Goal: Task Accomplishment & Management: Manage account settings

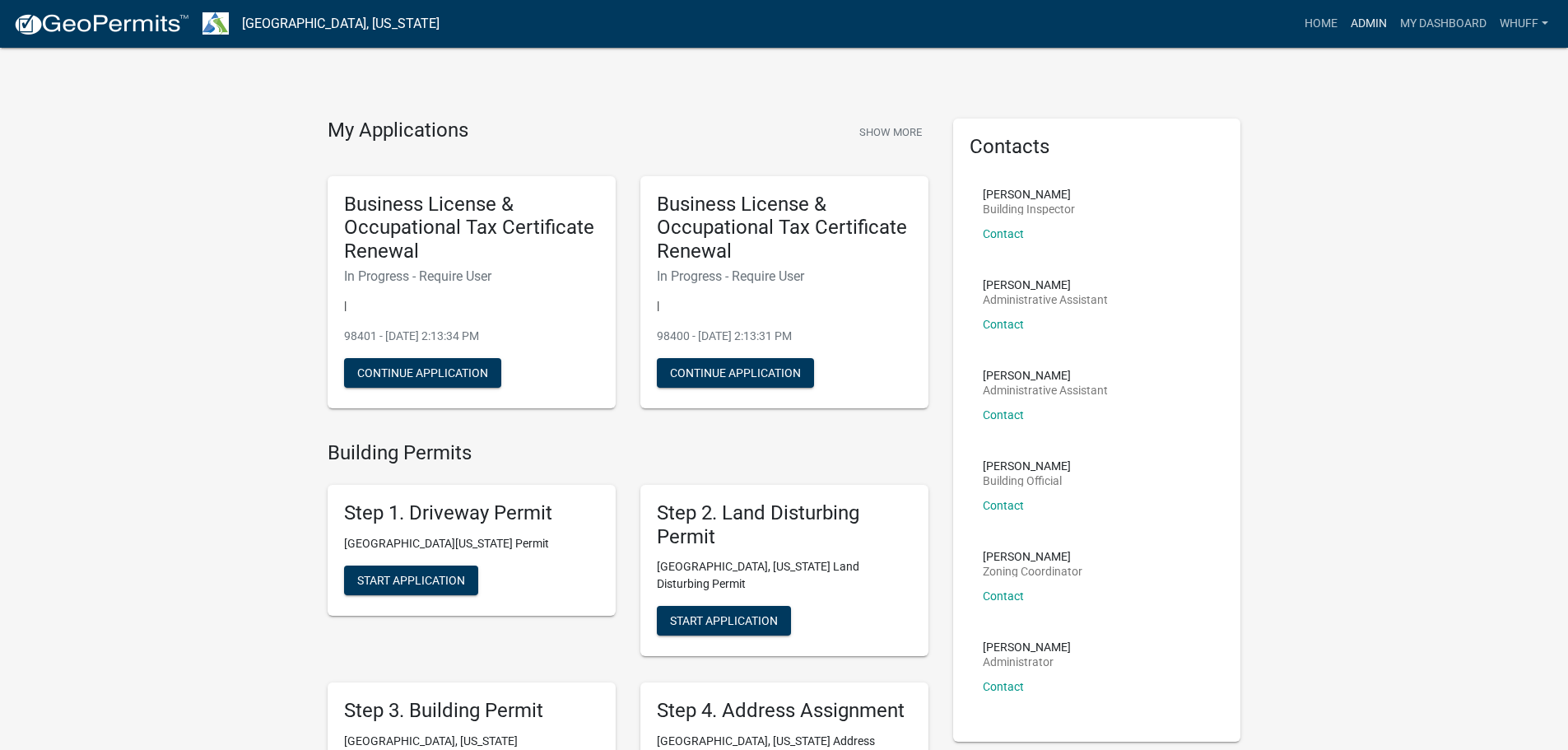
click at [1369, 18] on link "Admin" at bounding box center [1368, 24] width 49 height 32
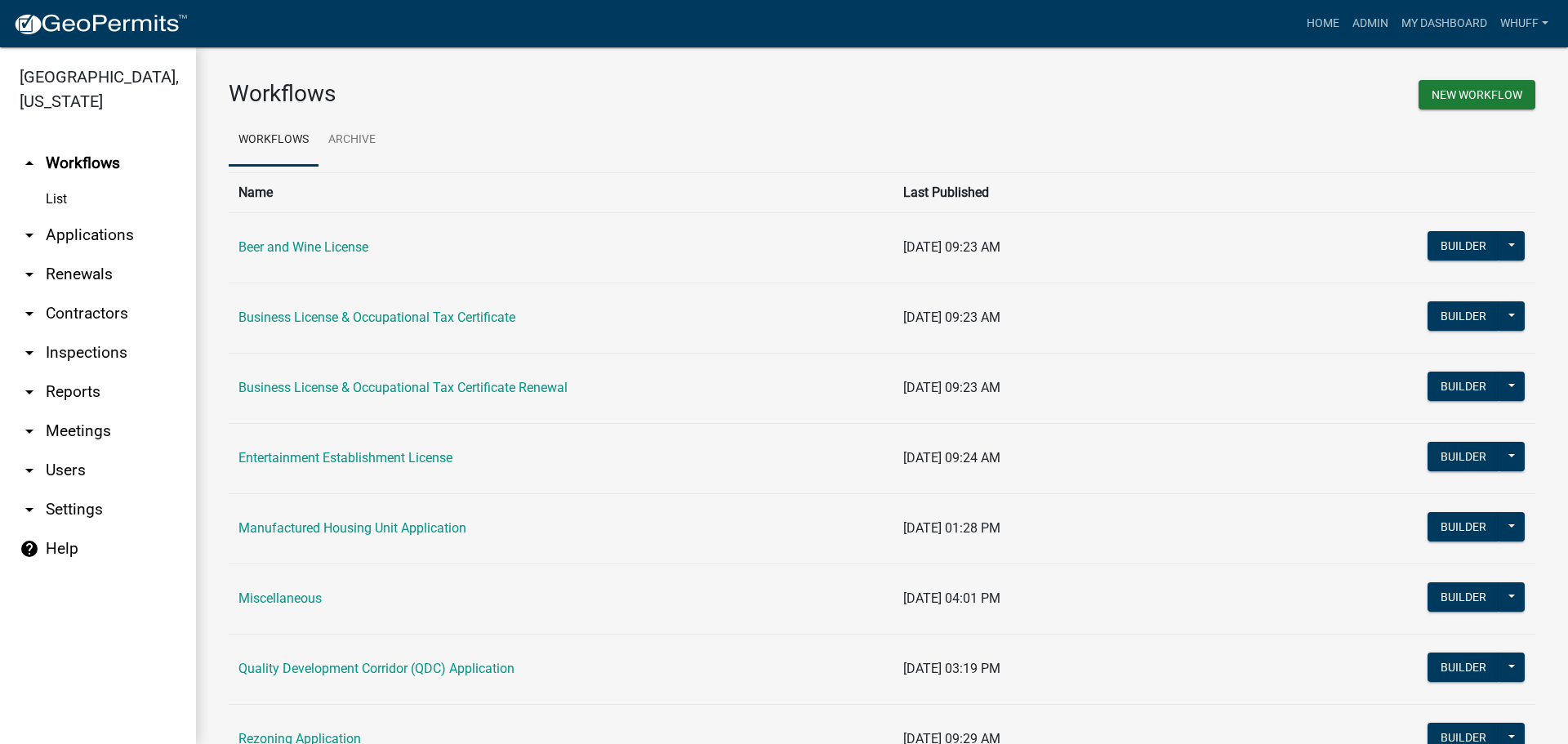
click at [93, 215] on link "arrow_drop_down Applications" at bounding box center [98, 235] width 196 height 40
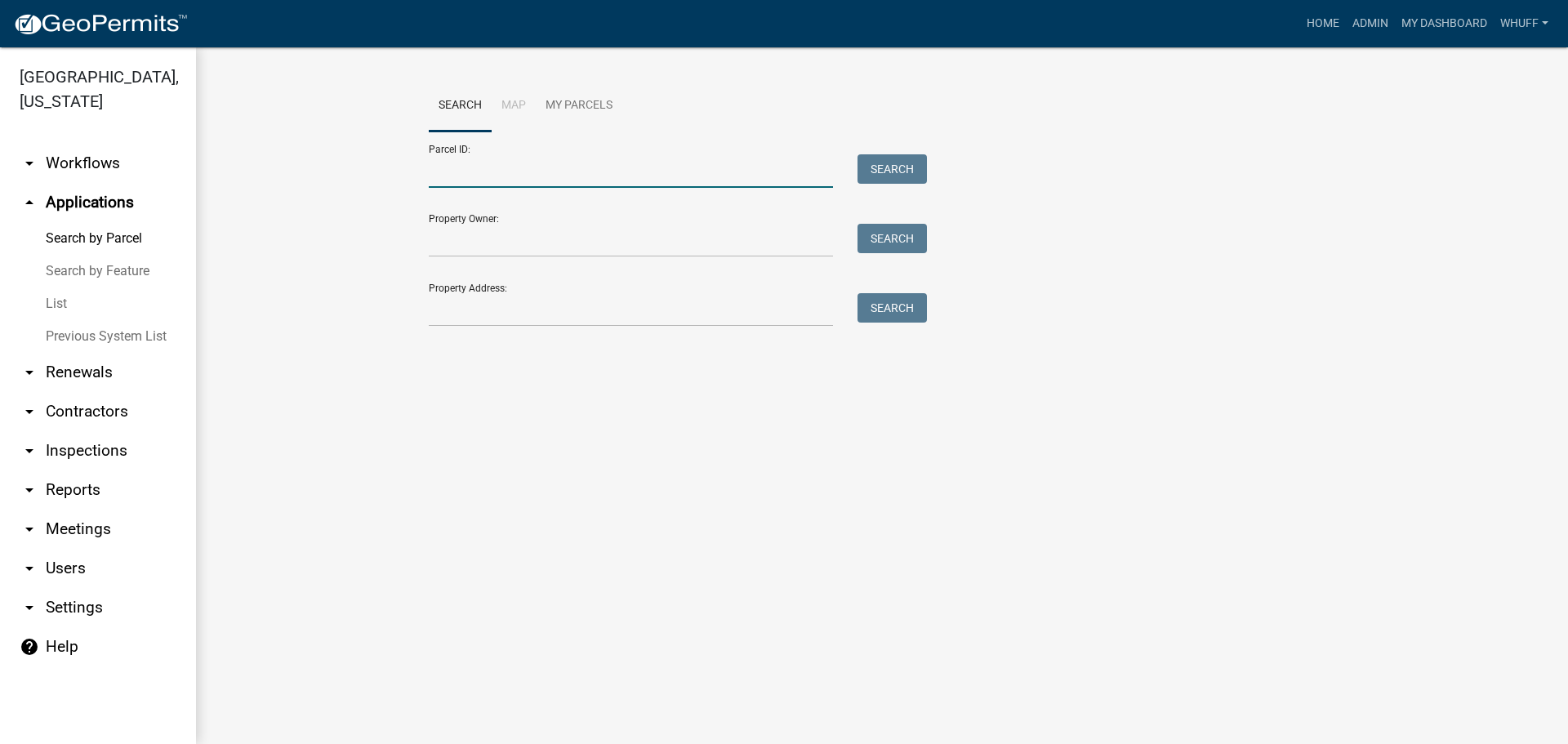
click at [486, 175] on input "Parcel ID:" at bounding box center [631, 171] width 404 height 33
paste input "0250 000014C"
type input "0250 000014C"
click at [897, 168] on button "Search" at bounding box center [891, 169] width 69 height 29
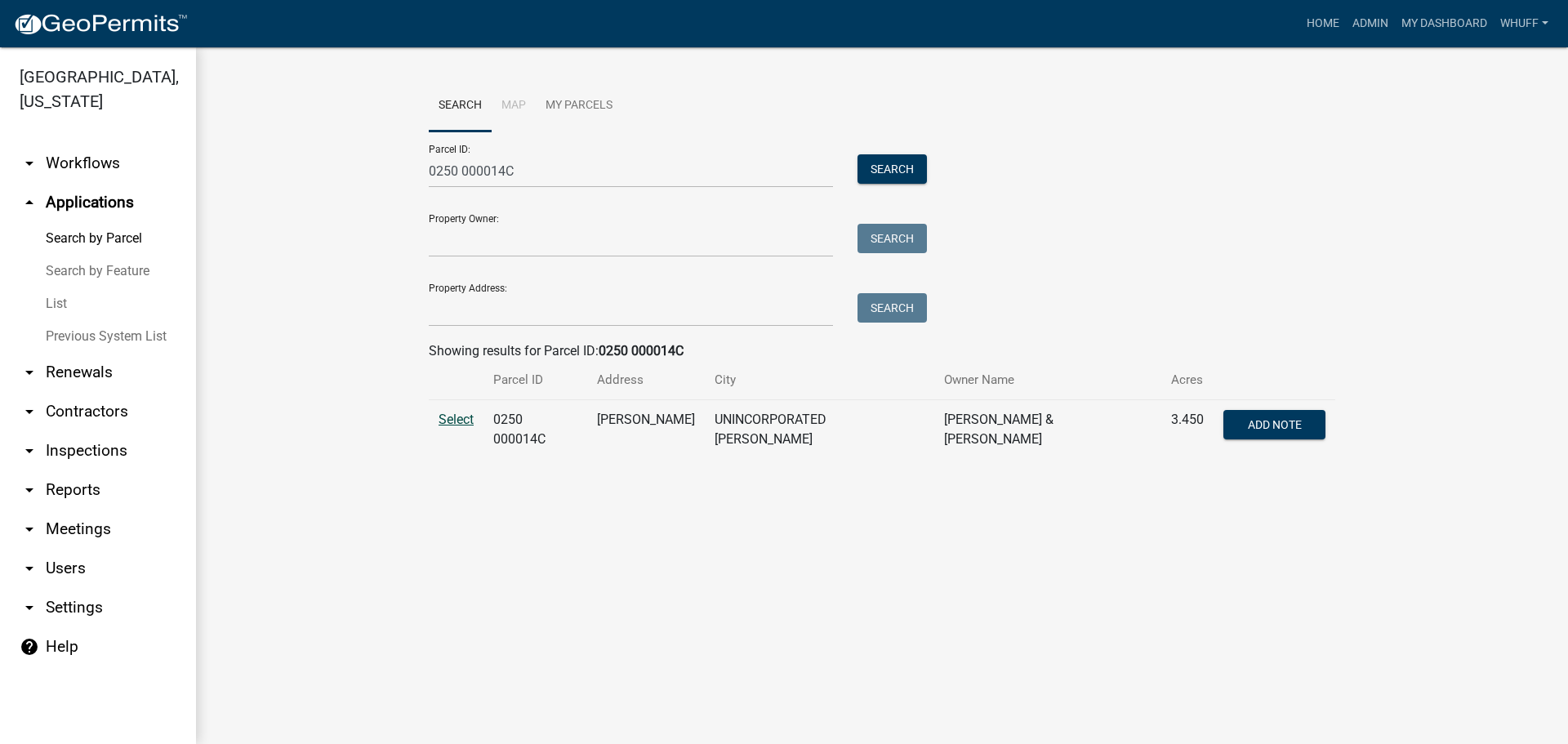
click at [449, 415] on span "Select" at bounding box center [456, 419] width 35 height 16
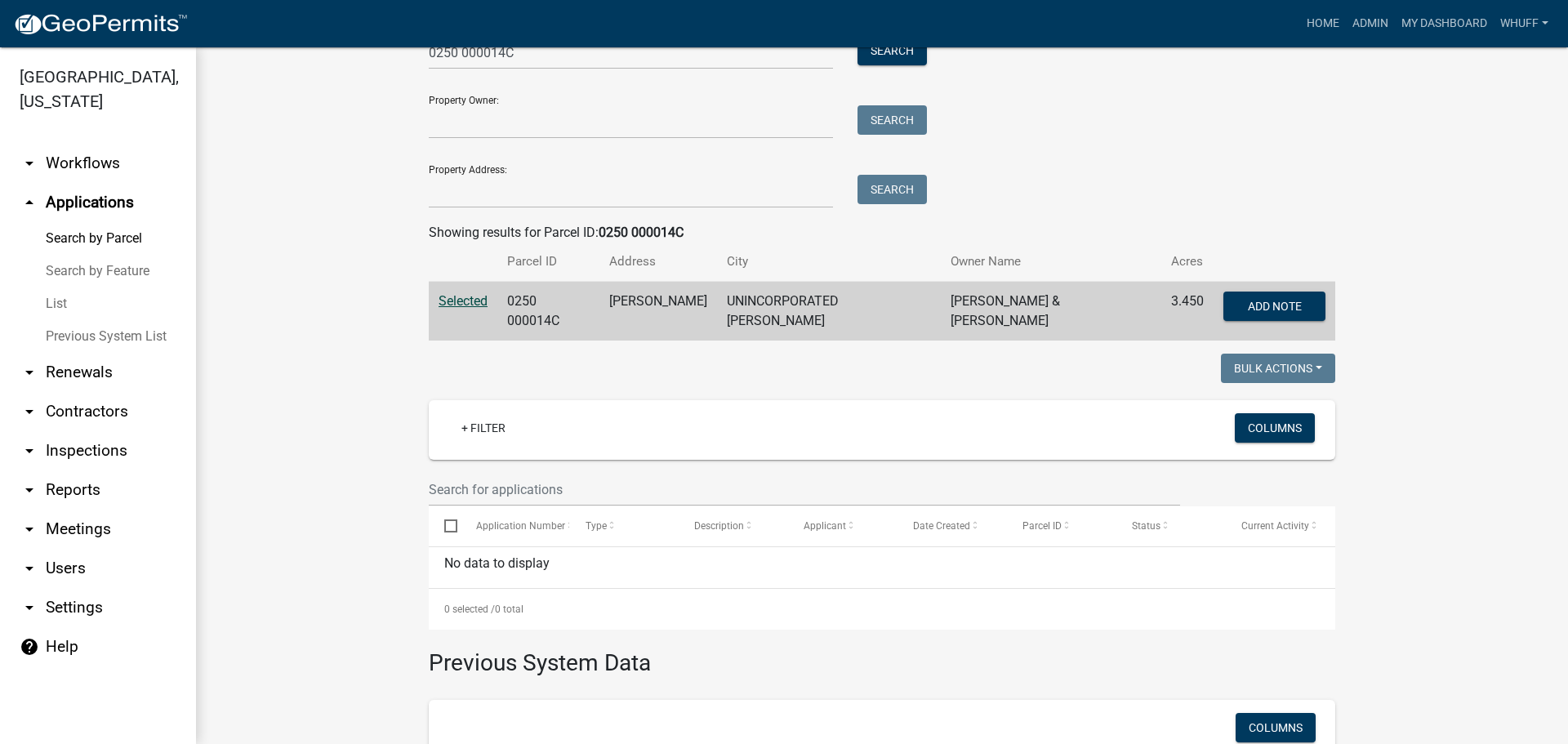
scroll to position [336, 0]
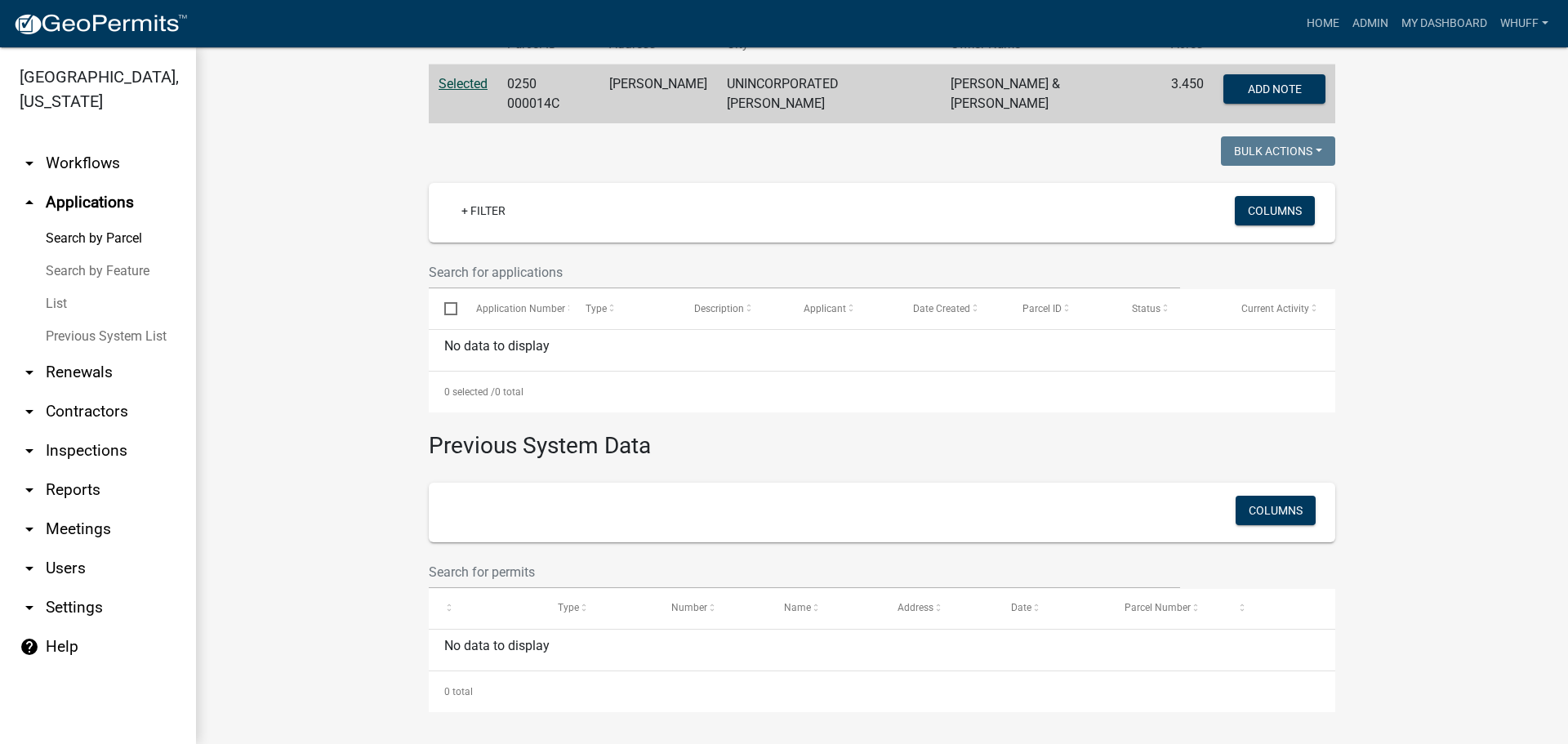
click at [72, 149] on link "arrow_drop_down Workflows" at bounding box center [98, 163] width 196 height 40
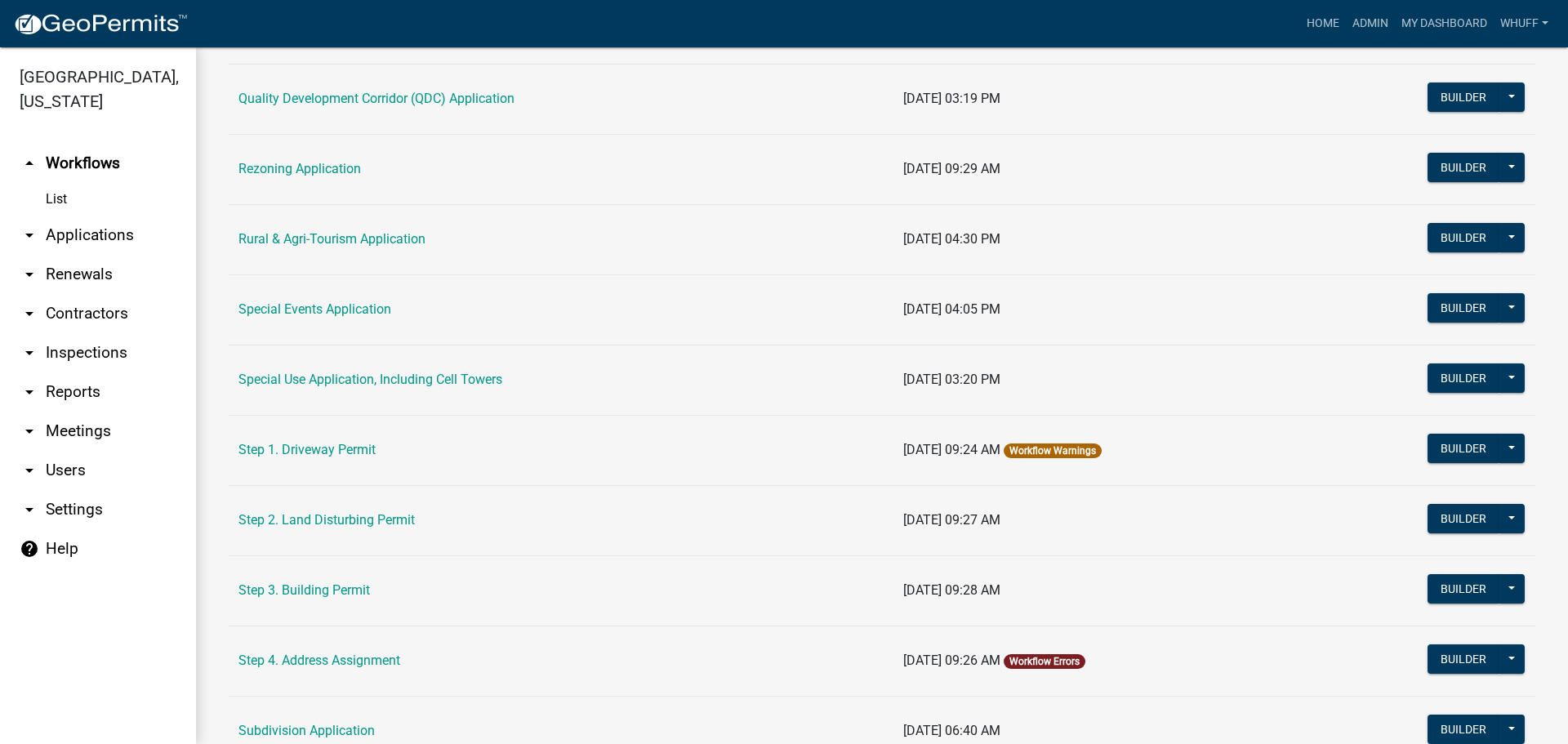
scroll to position [572, 0]
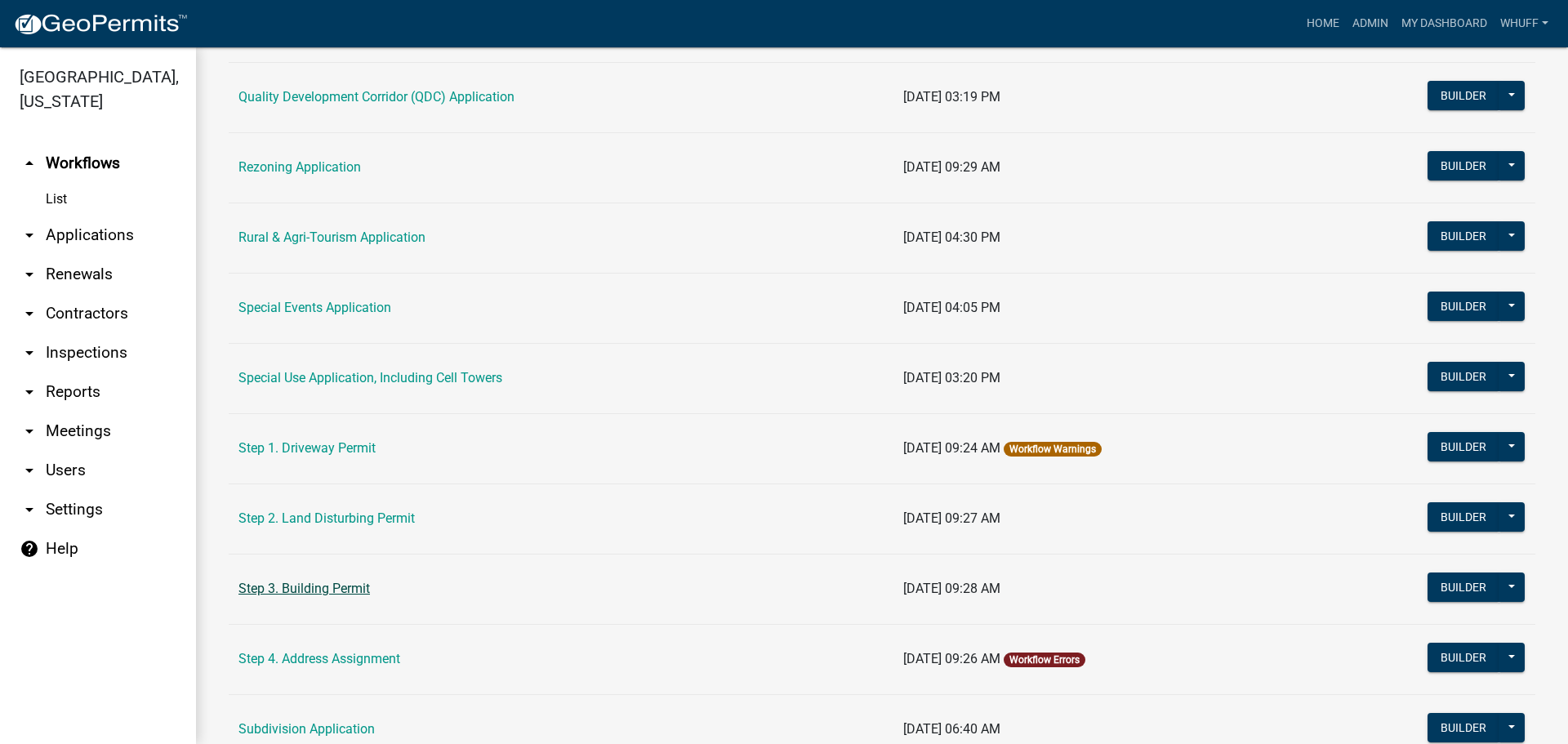
click at [342, 587] on link "Step 3. Building Permit" at bounding box center [304, 588] width 132 height 16
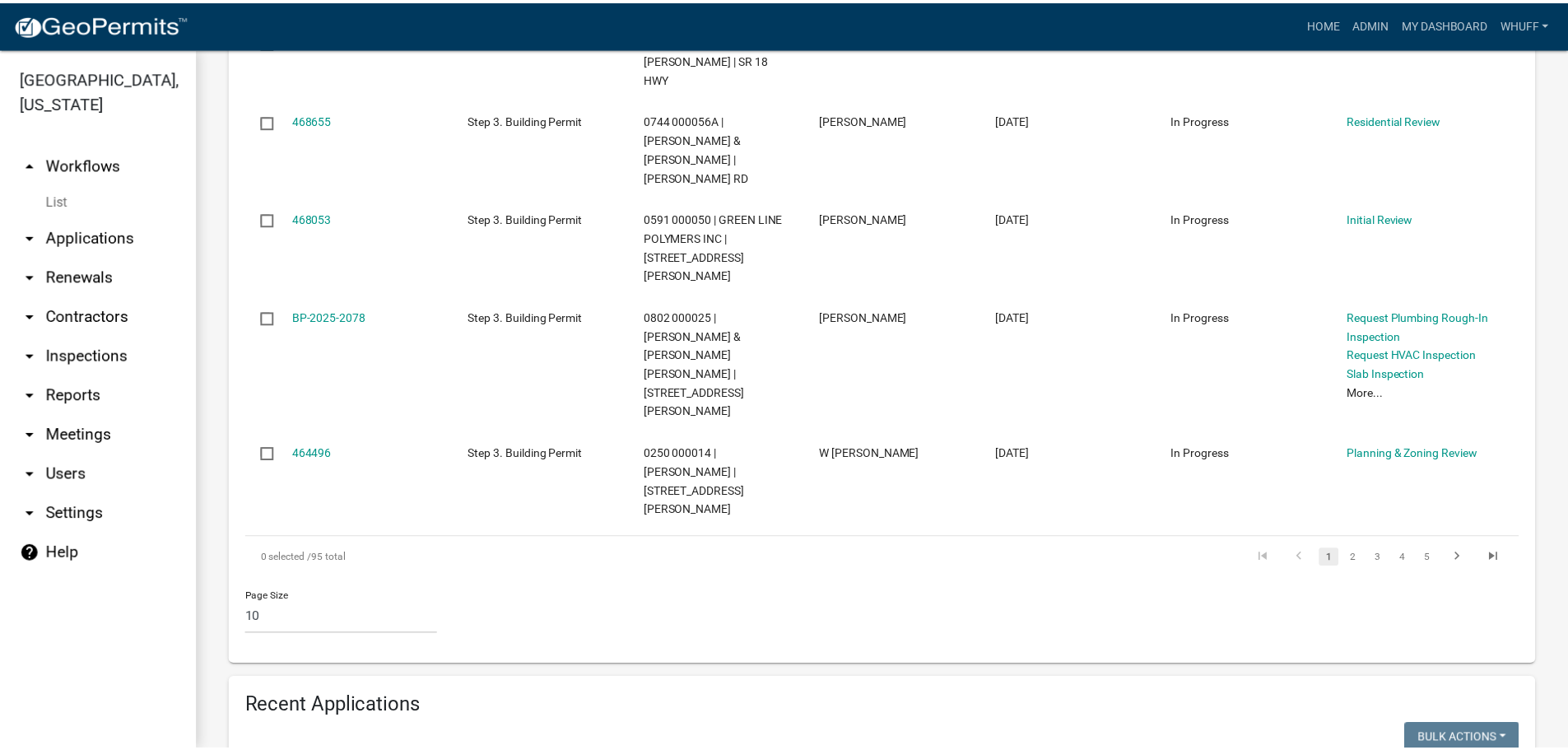
scroll to position [988, 0]
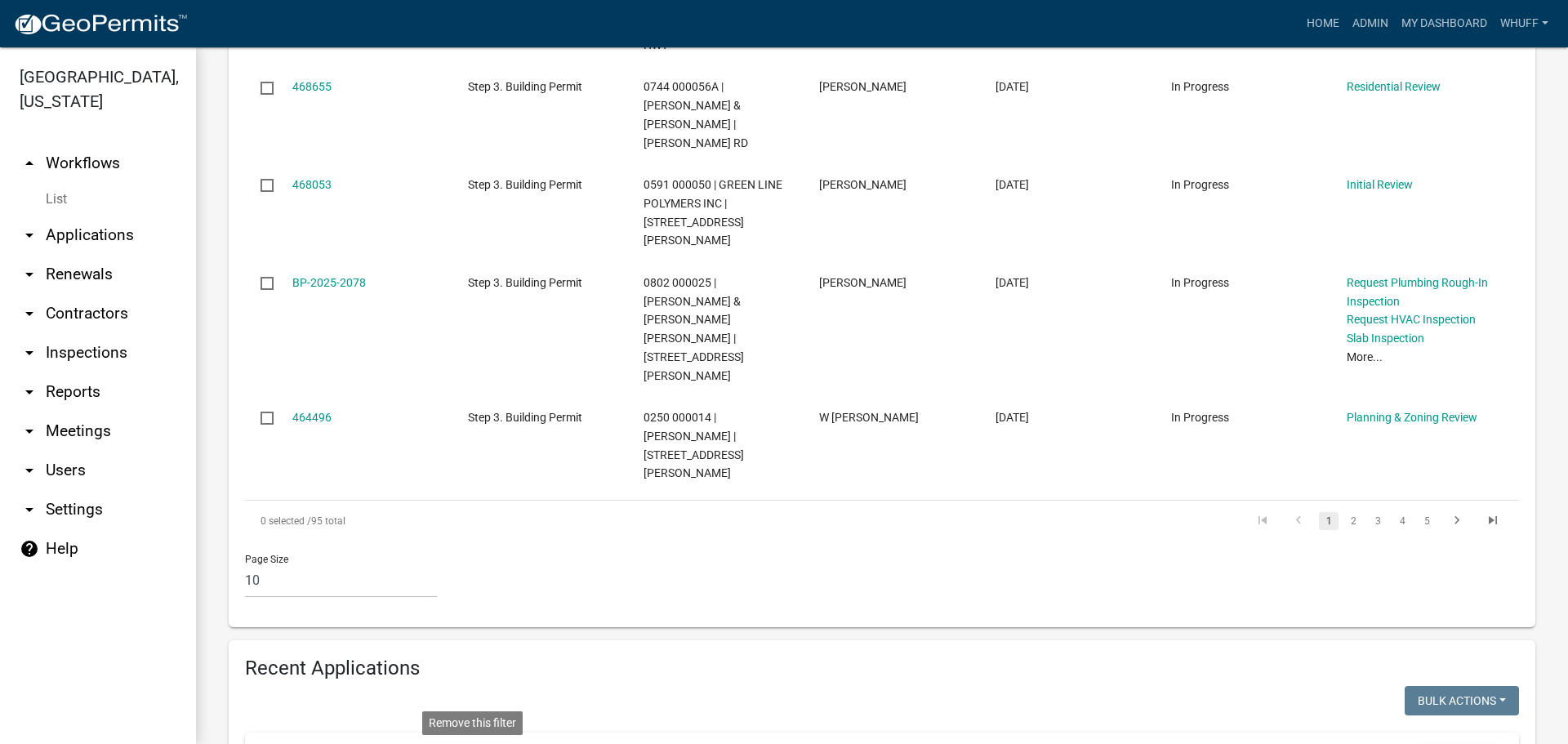
click at [472, 743] on icon at bounding box center [468, 757] width 9 height 9
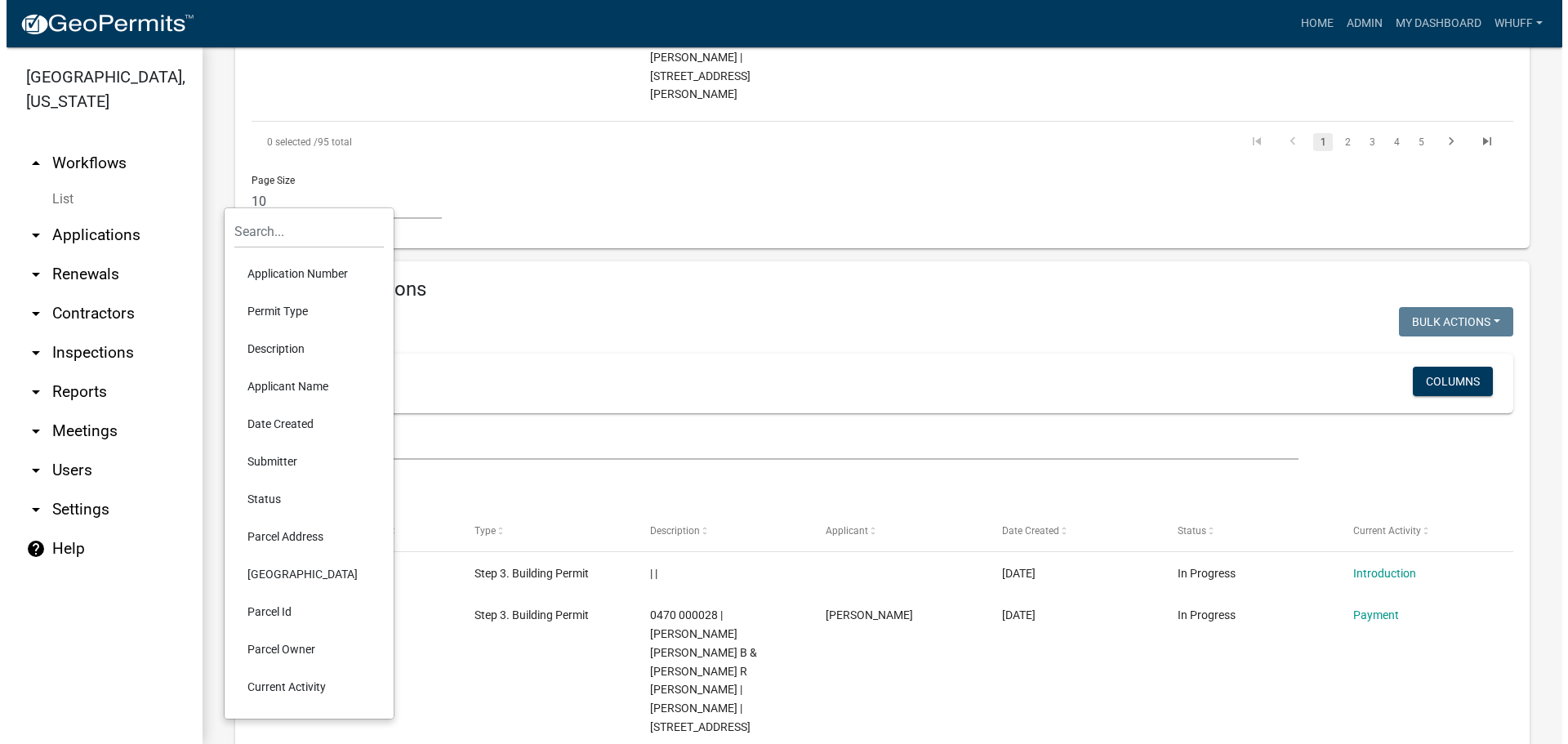
scroll to position [1389, 0]
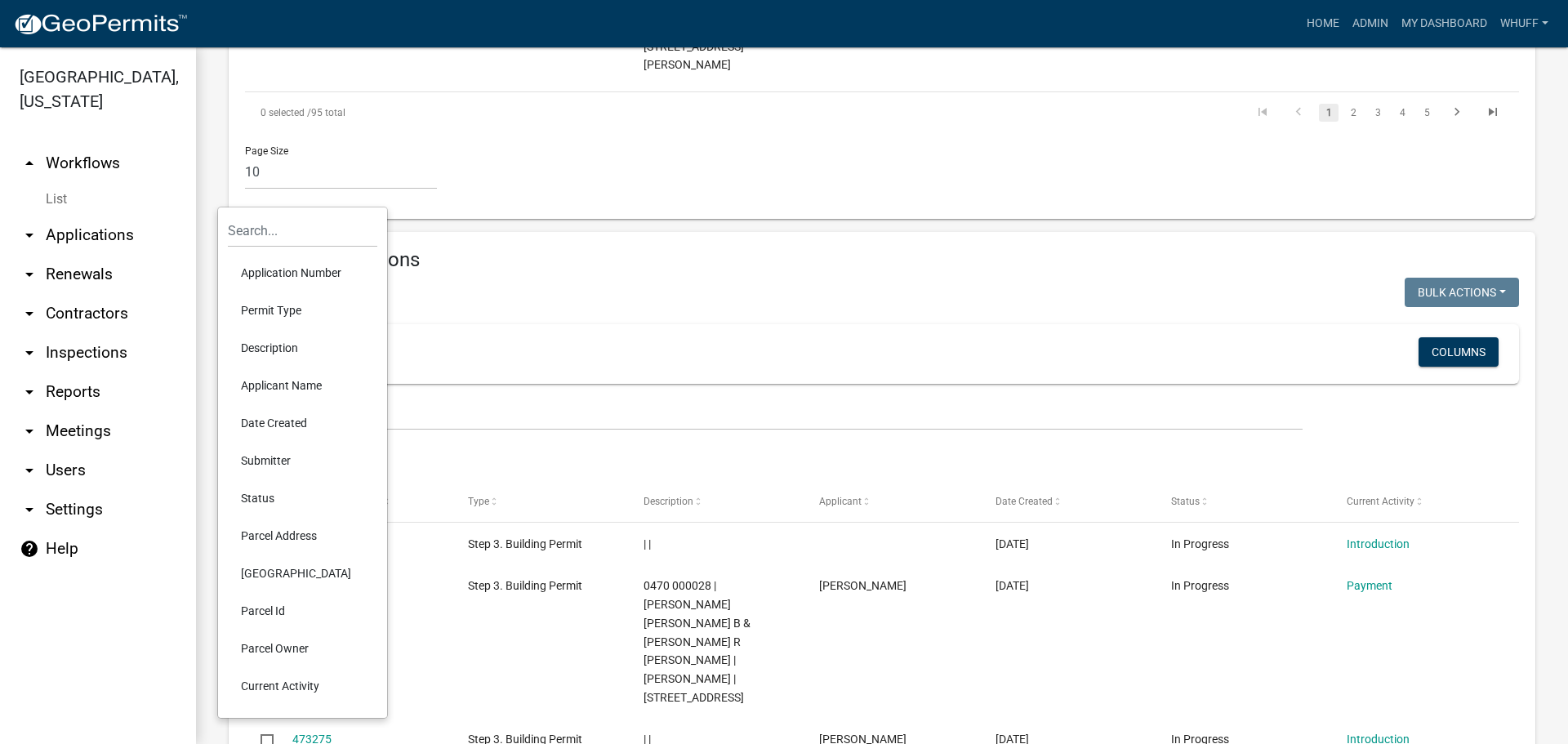
click at [266, 607] on li "Parcel Id" at bounding box center [302, 610] width 149 height 38
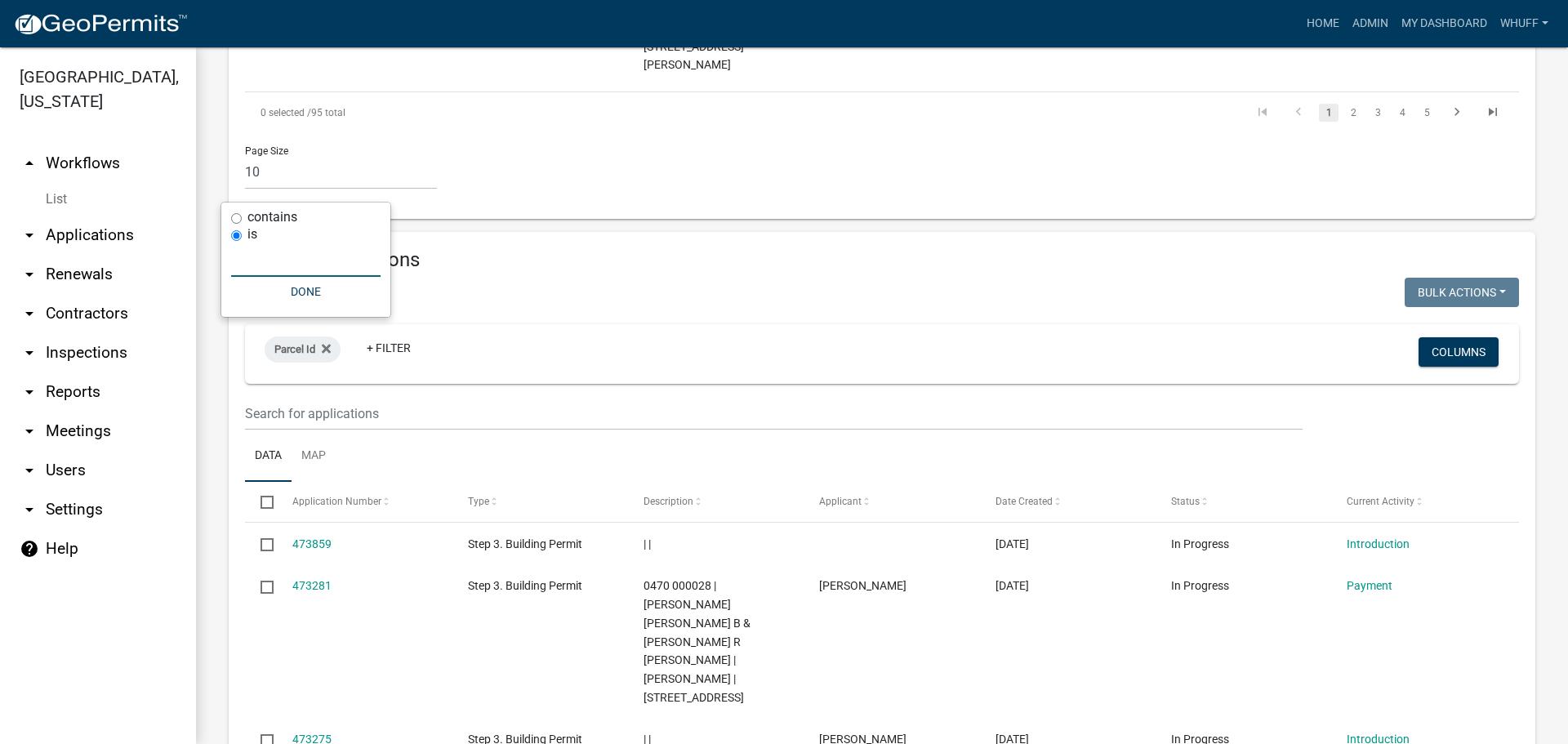
click at [313, 252] on input "text" at bounding box center [306, 260] width 149 height 33
paste input "0250 000014C"
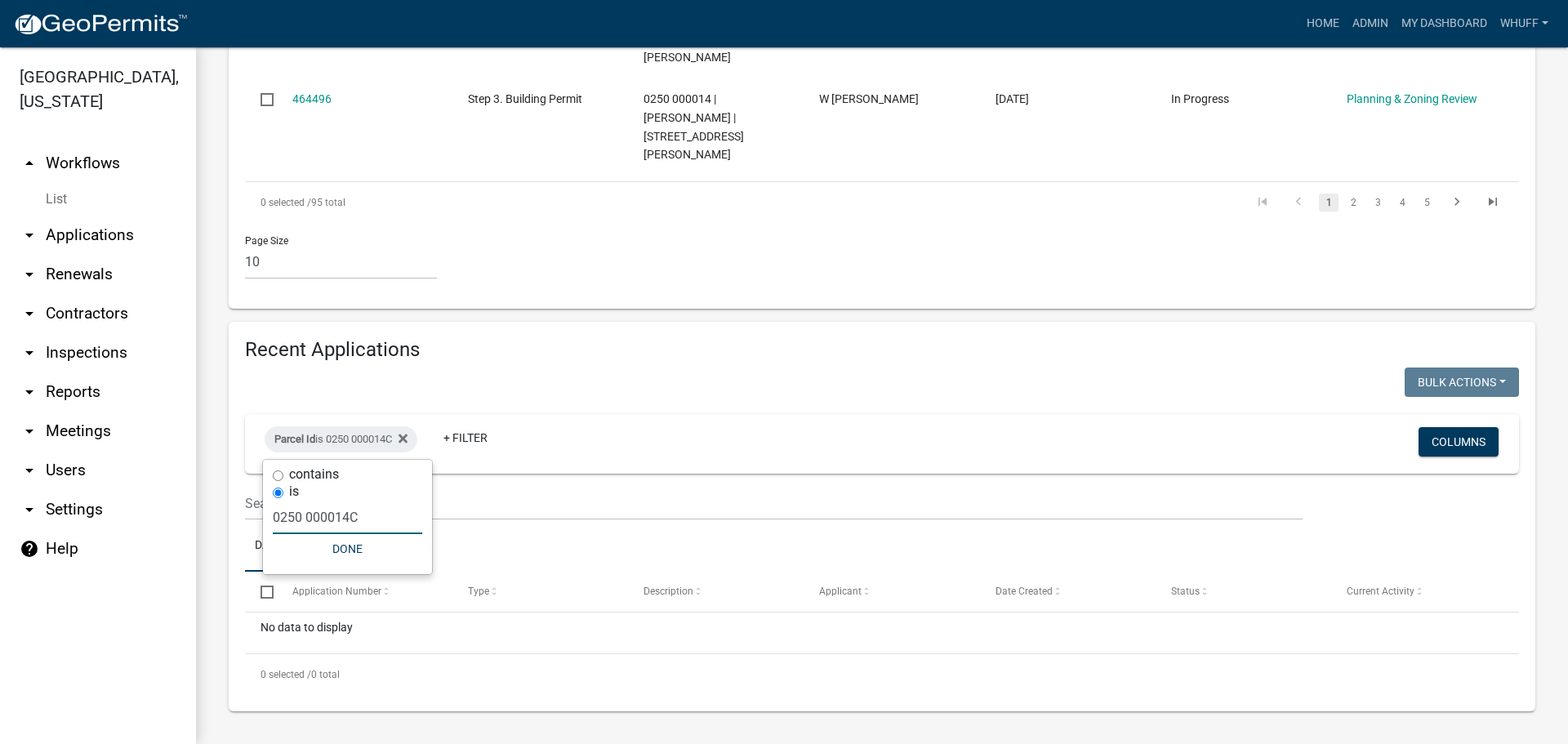
scroll to position [1131, 0]
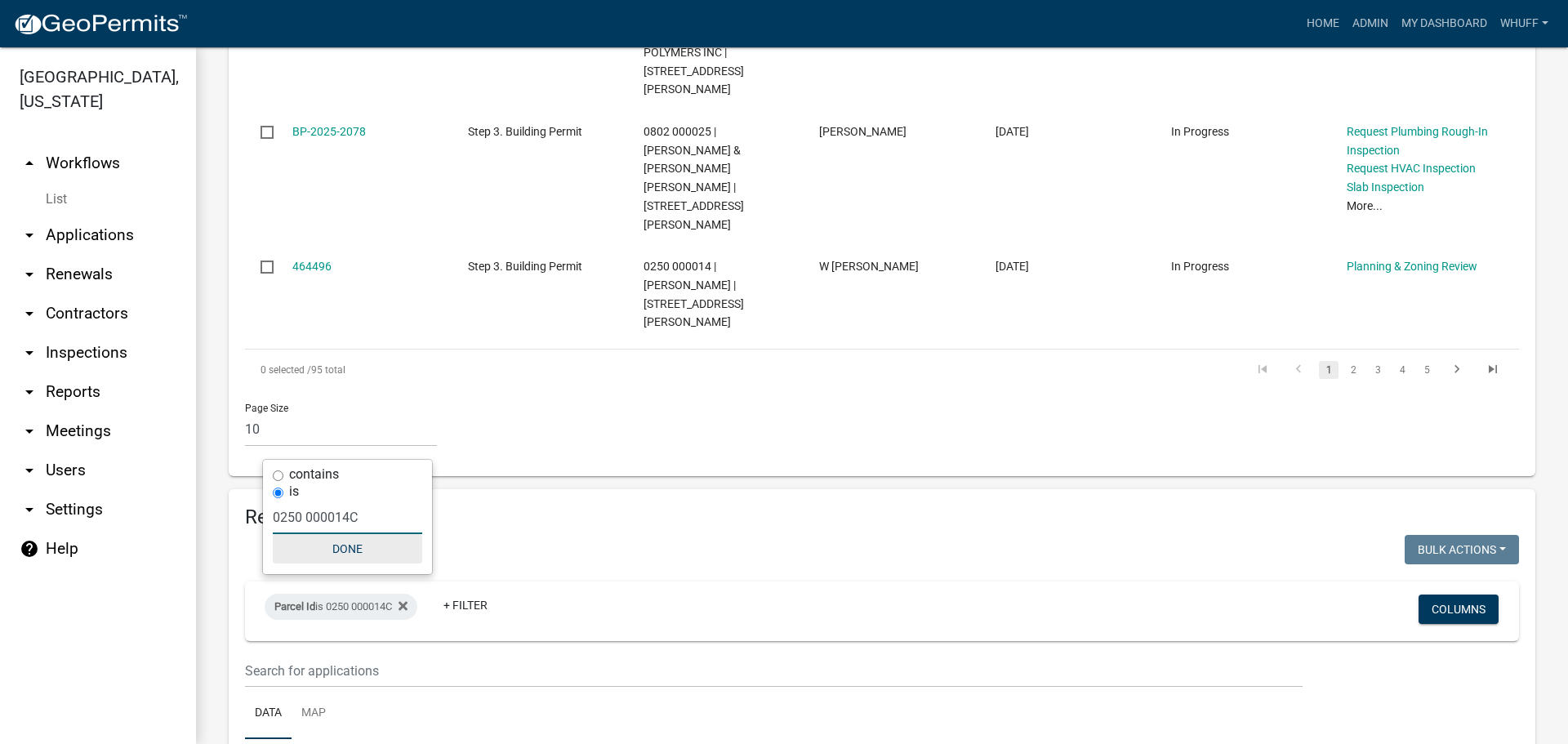
type input "0250 000014C"
click at [357, 552] on button "Done" at bounding box center [347, 549] width 149 height 29
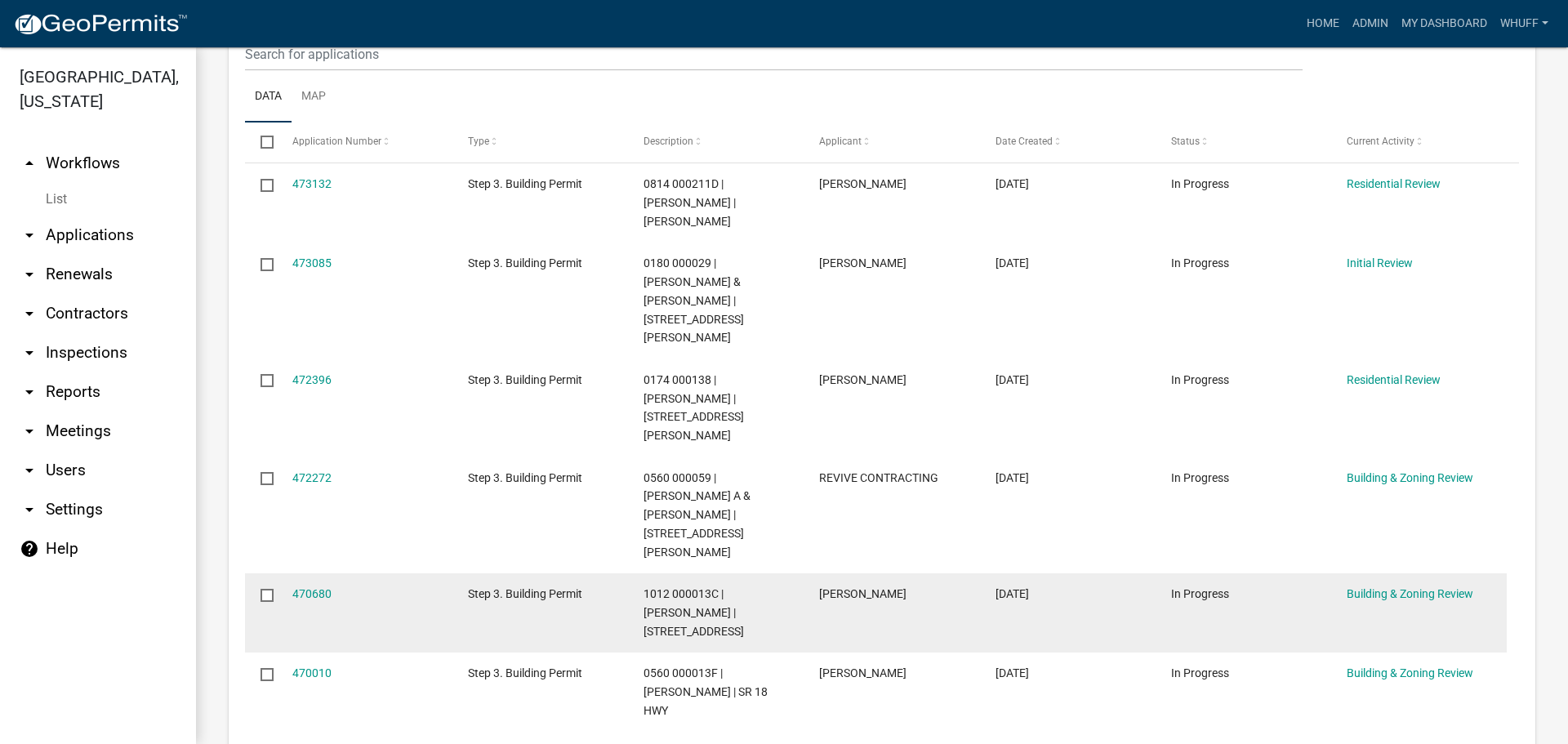
scroll to position [0, 0]
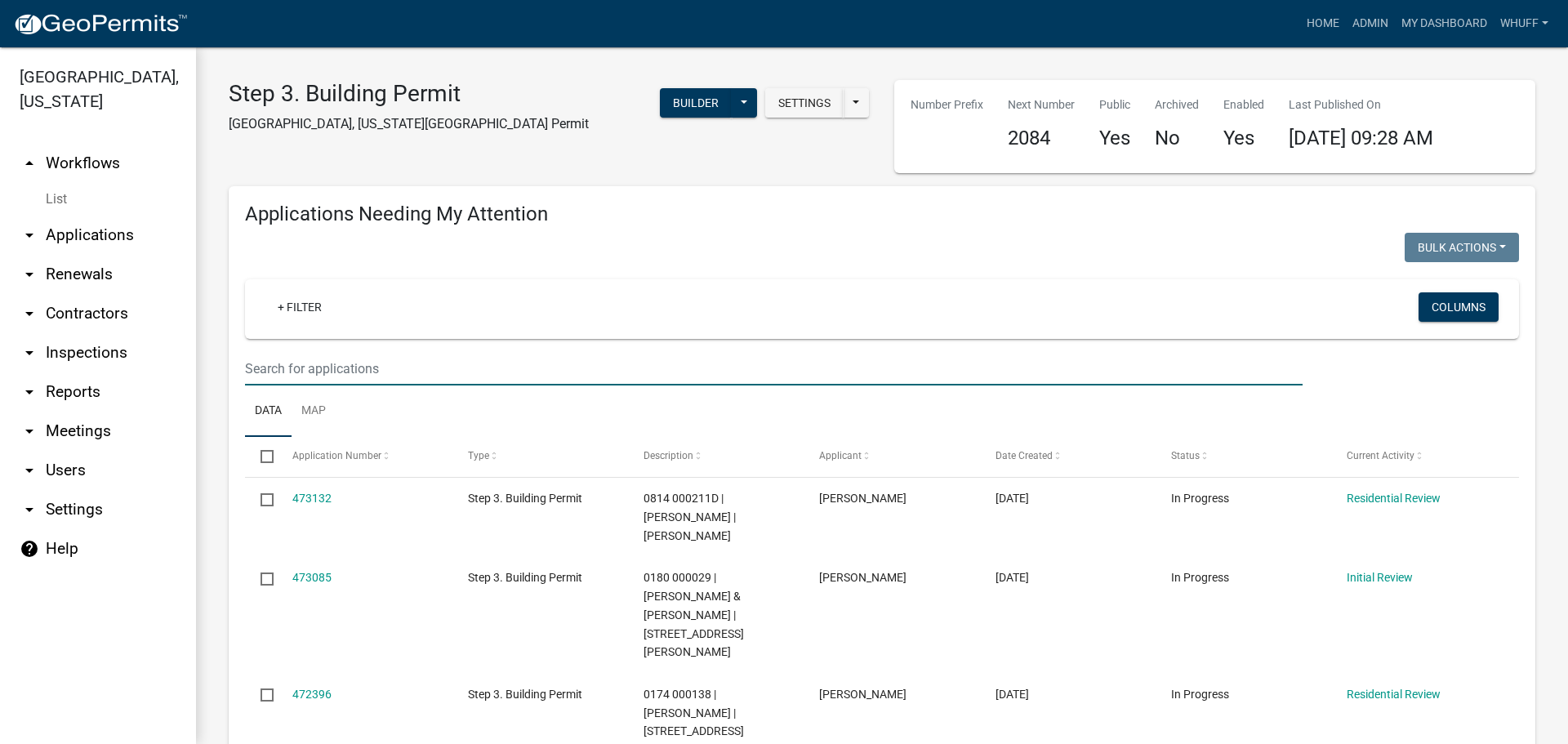
drag, startPoint x: 433, startPoint y: 366, endPoint x: 263, endPoint y: 370, distance: 170.0
click at [263, 370] on input "text" at bounding box center [773, 368] width 1057 height 33
paste input "0250 000014C"
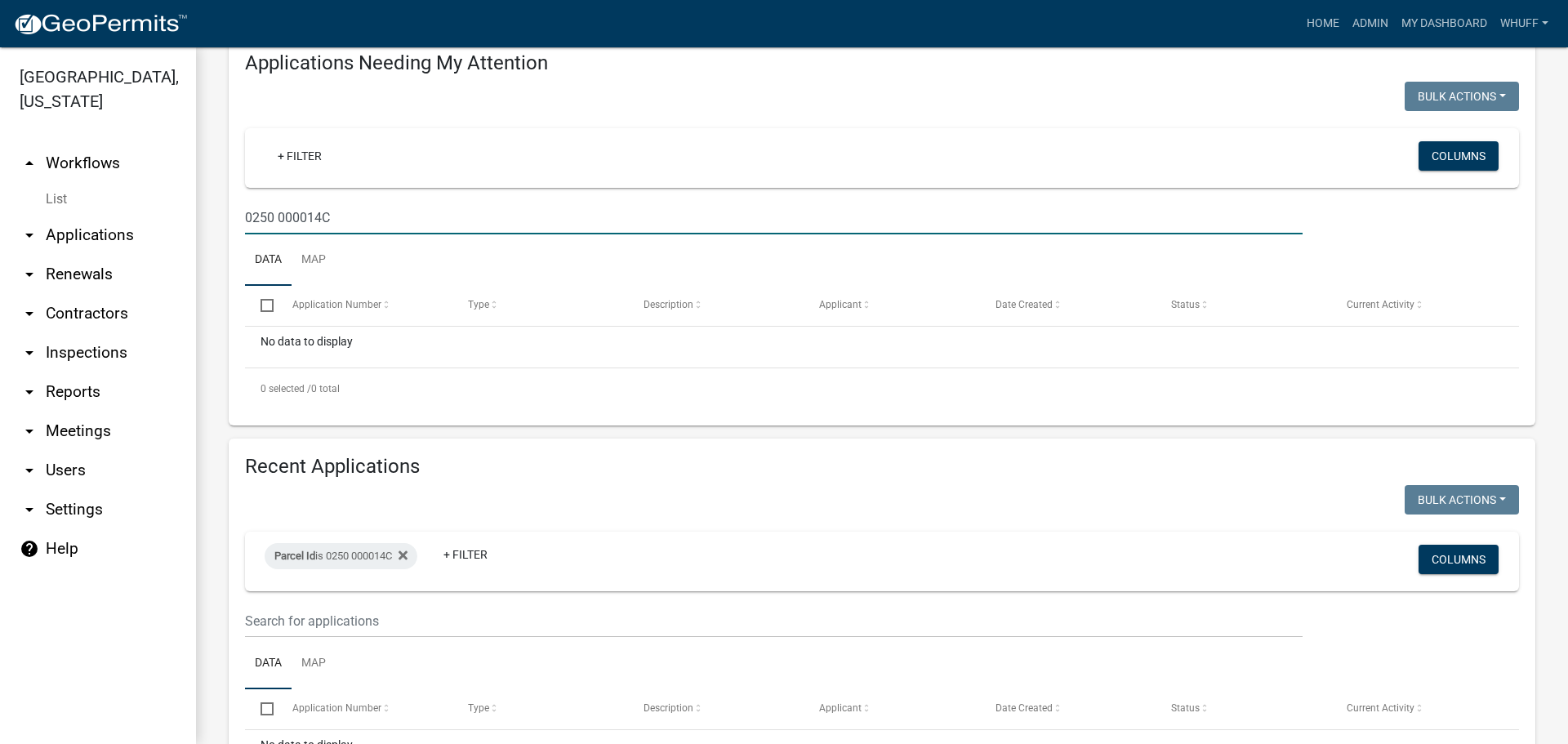
scroll to position [163, 0]
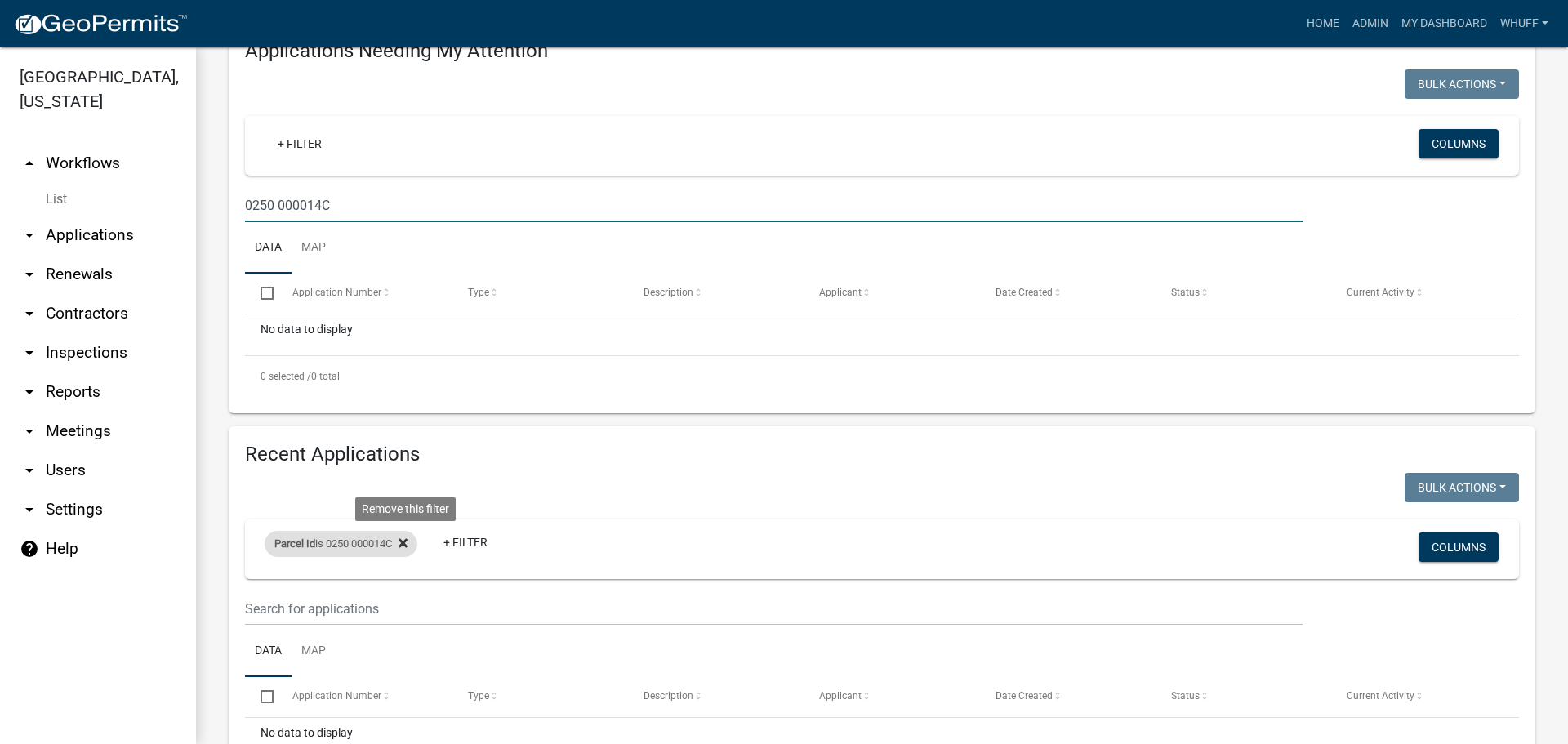
type input "0250 000014C"
click at [407, 543] on icon at bounding box center [403, 543] width 9 height 13
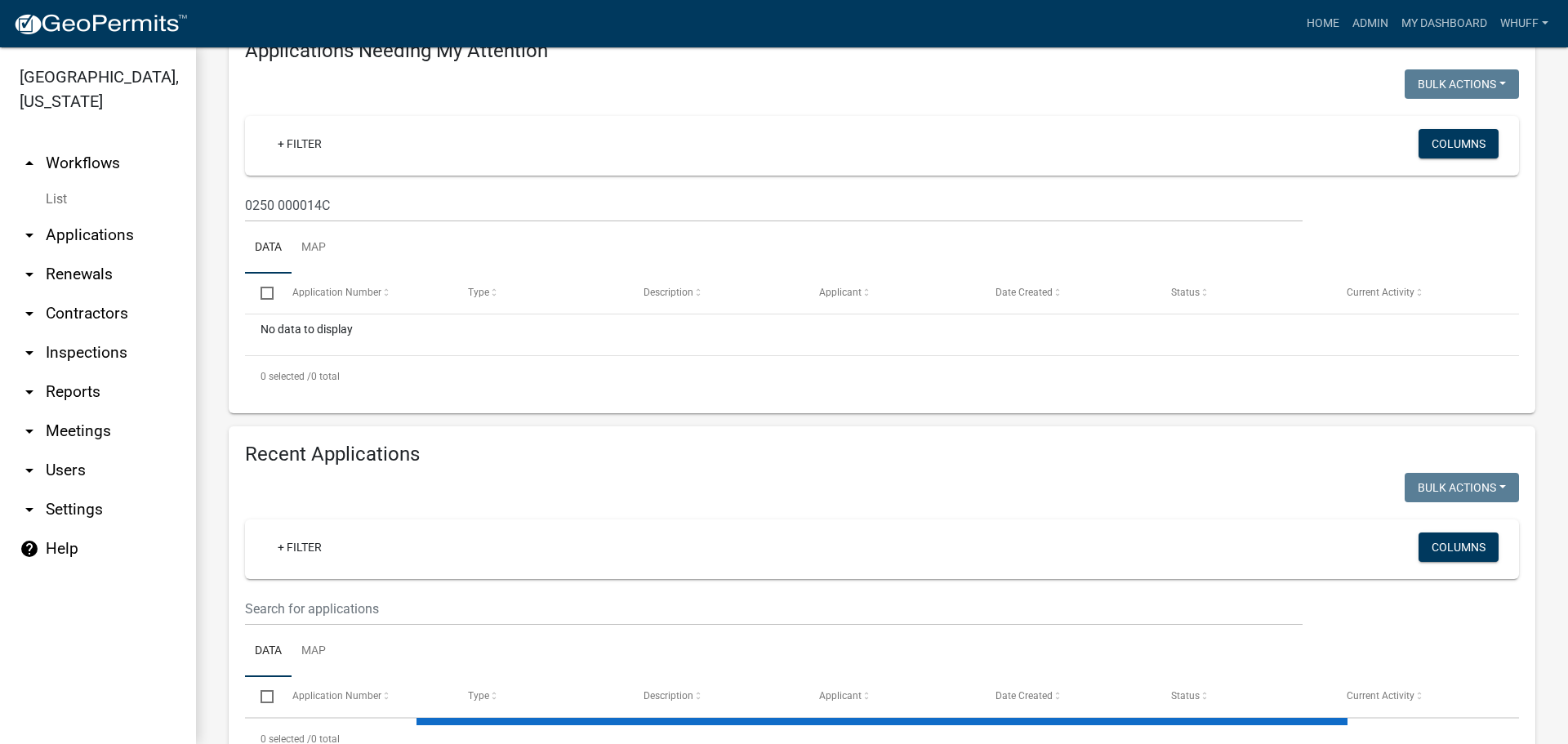
click at [397, 625] on ul "Data Map" at bounding box center [882, 651] width 1274 height 52
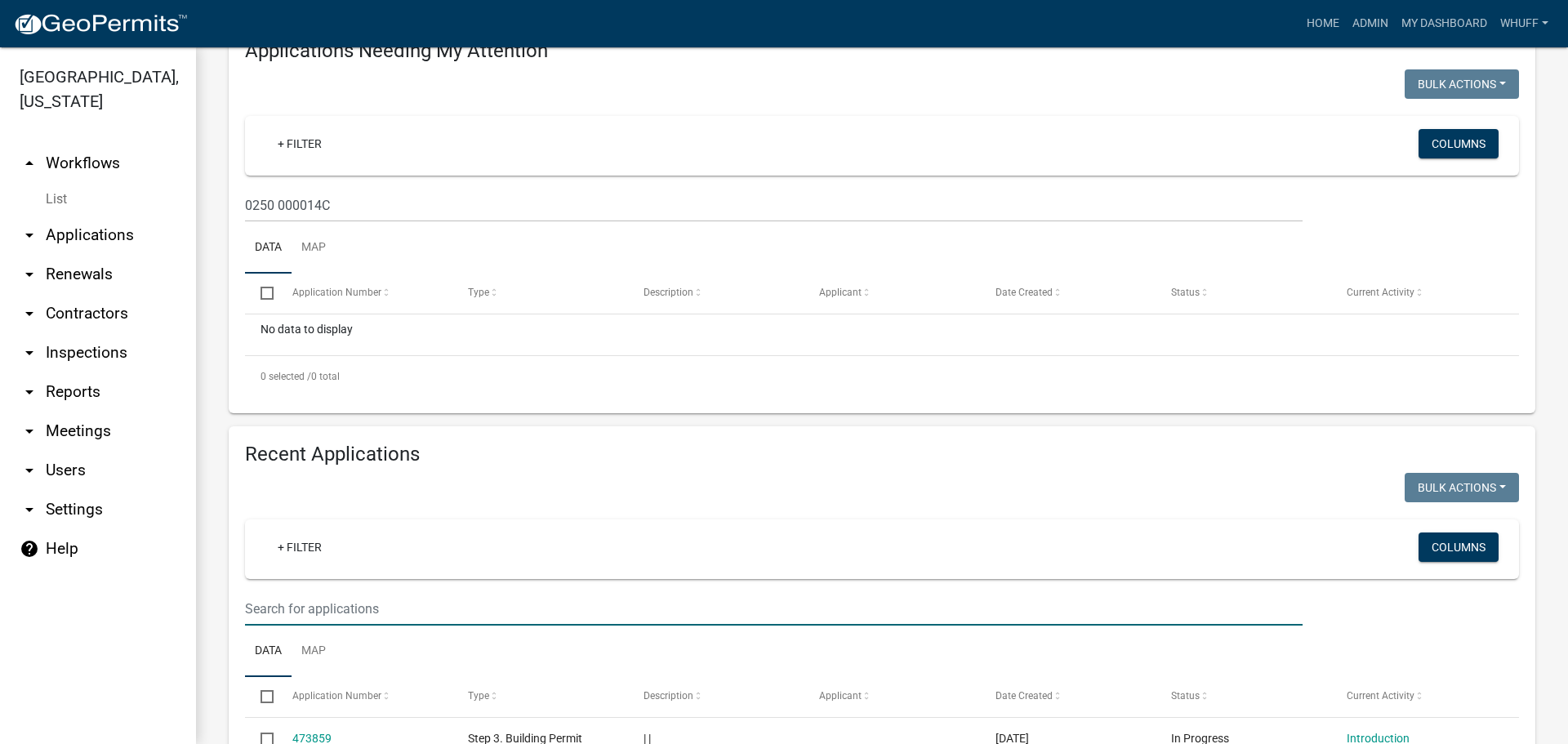
click at [389, 612] on input "text" at bounding box center [773, 609] width 1057 height 33
paste input "0250 000014C"
type input "0250 000014C"
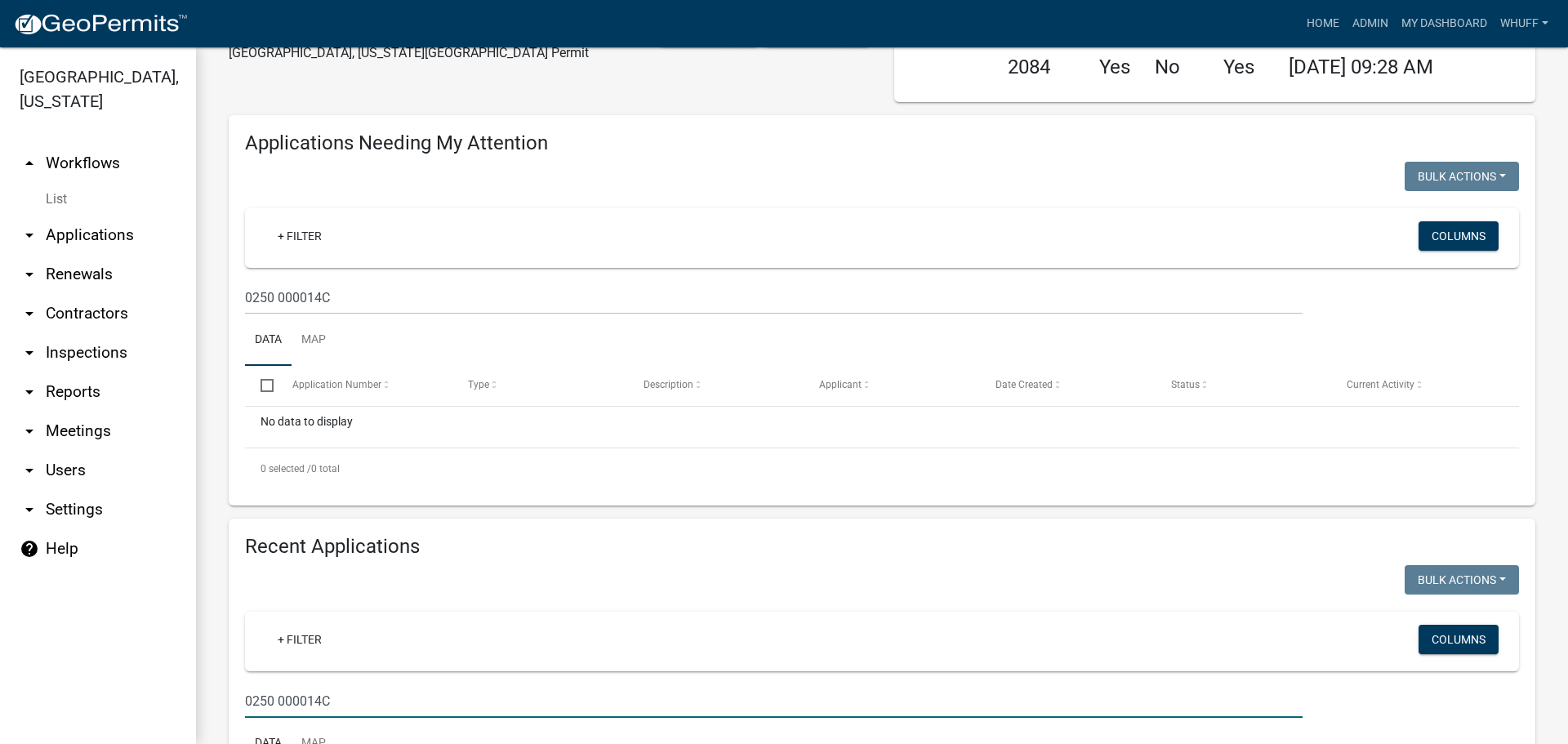
scroll to position [0, 0]
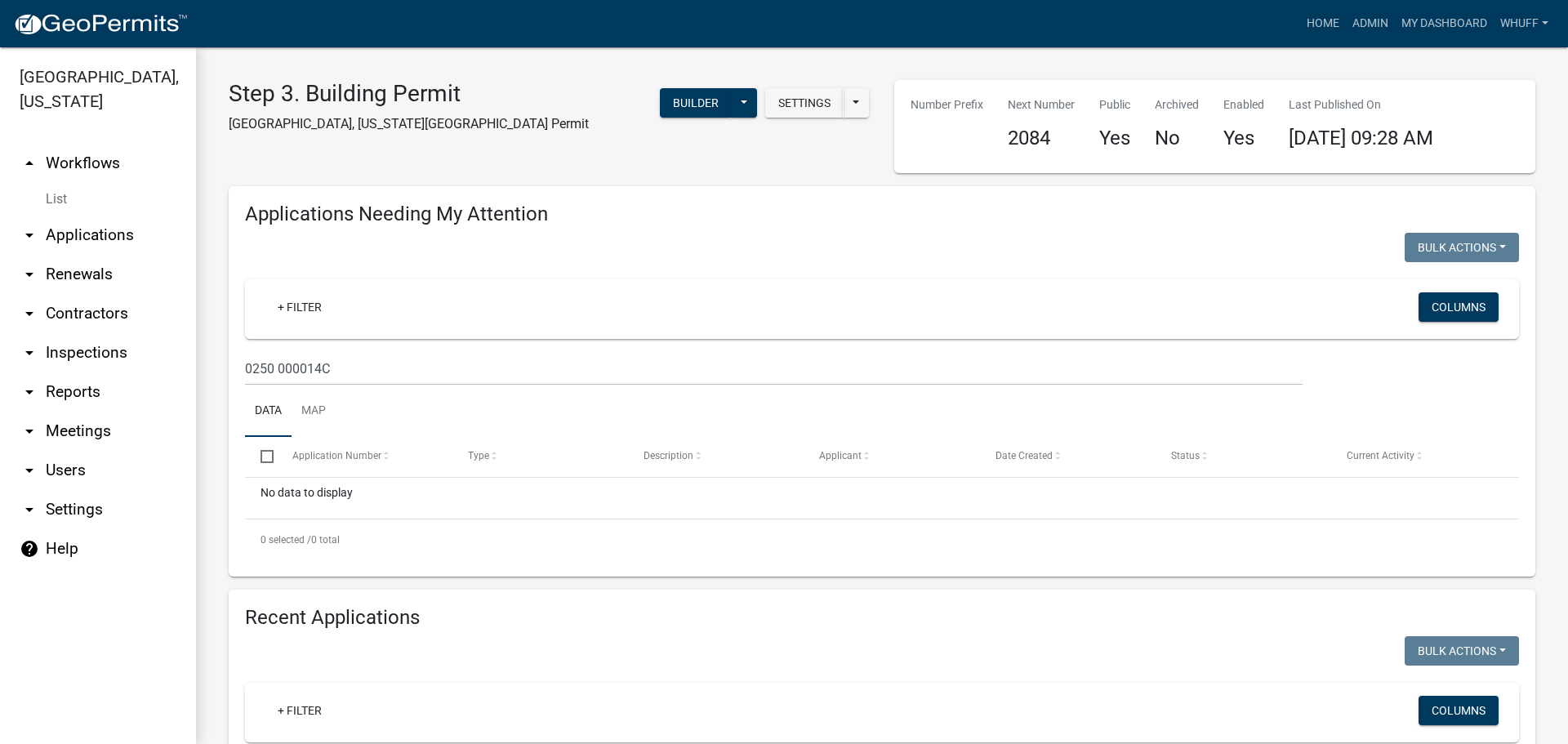
click at [99, 215] on link "arrow_drop_down Applications" at bounding box center [98, 235] width 196 height 40
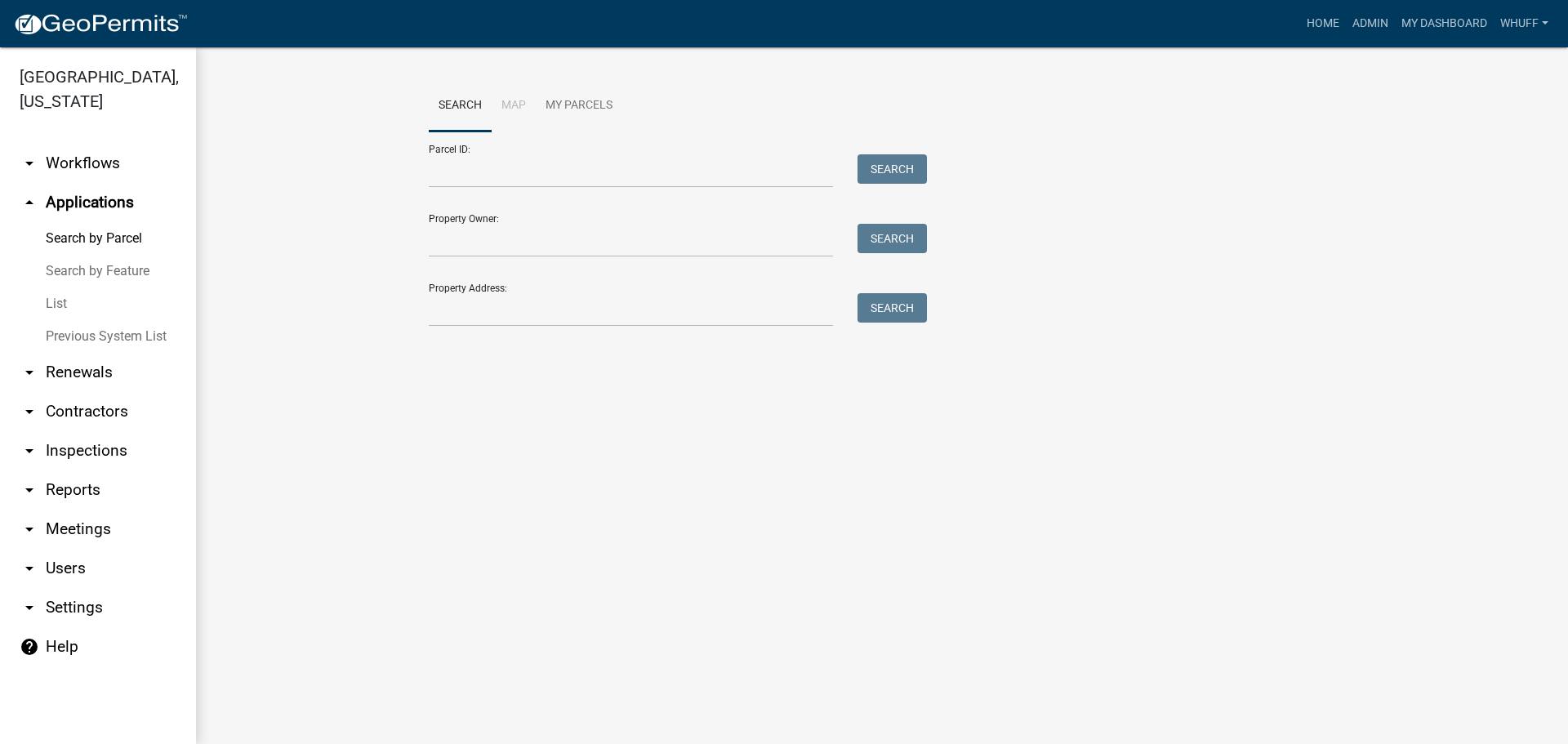
click at [101, 145] on link "arrow_drop_down Workflows" at bounding box center [98, 163] width 196 height 40
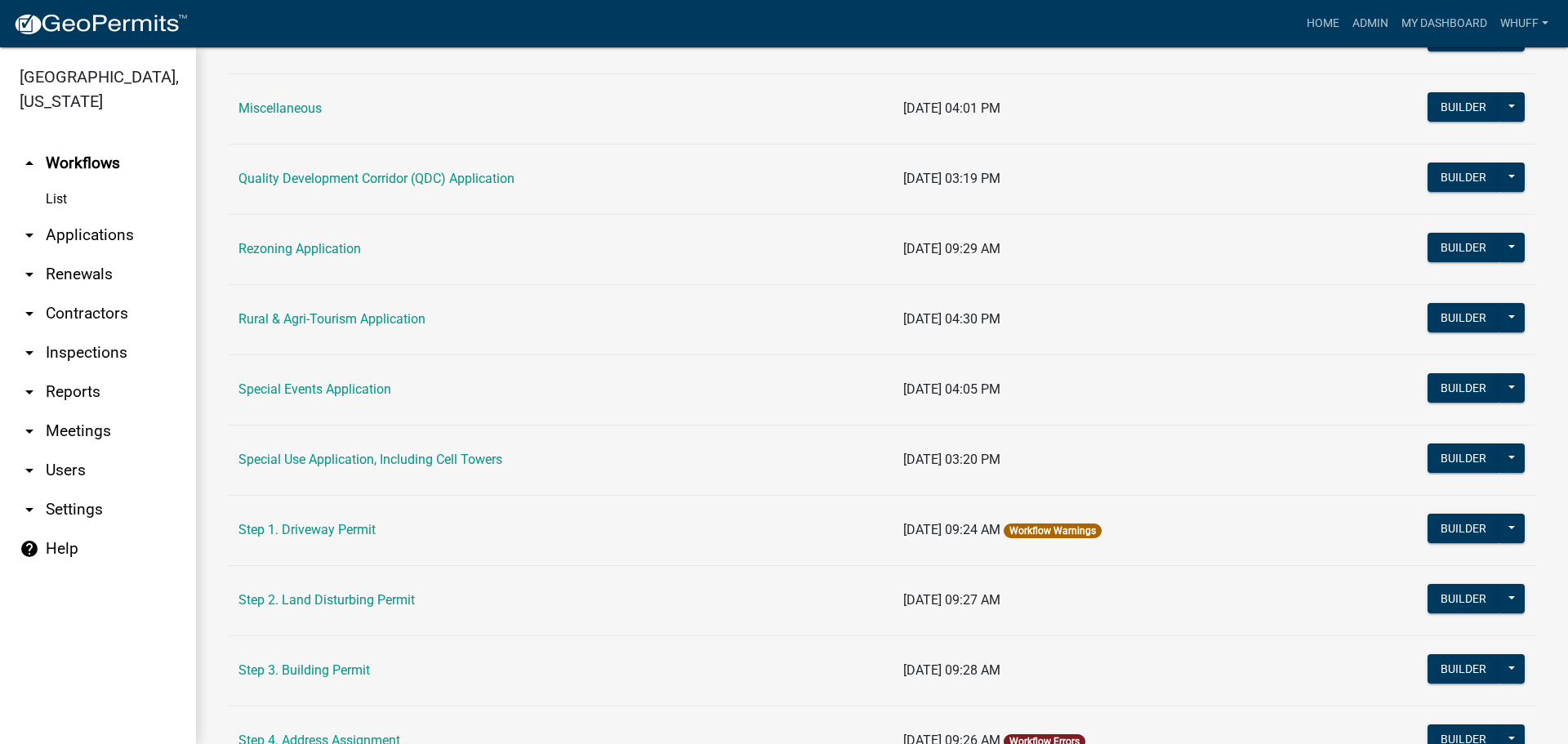
scroll to position [572, 0]
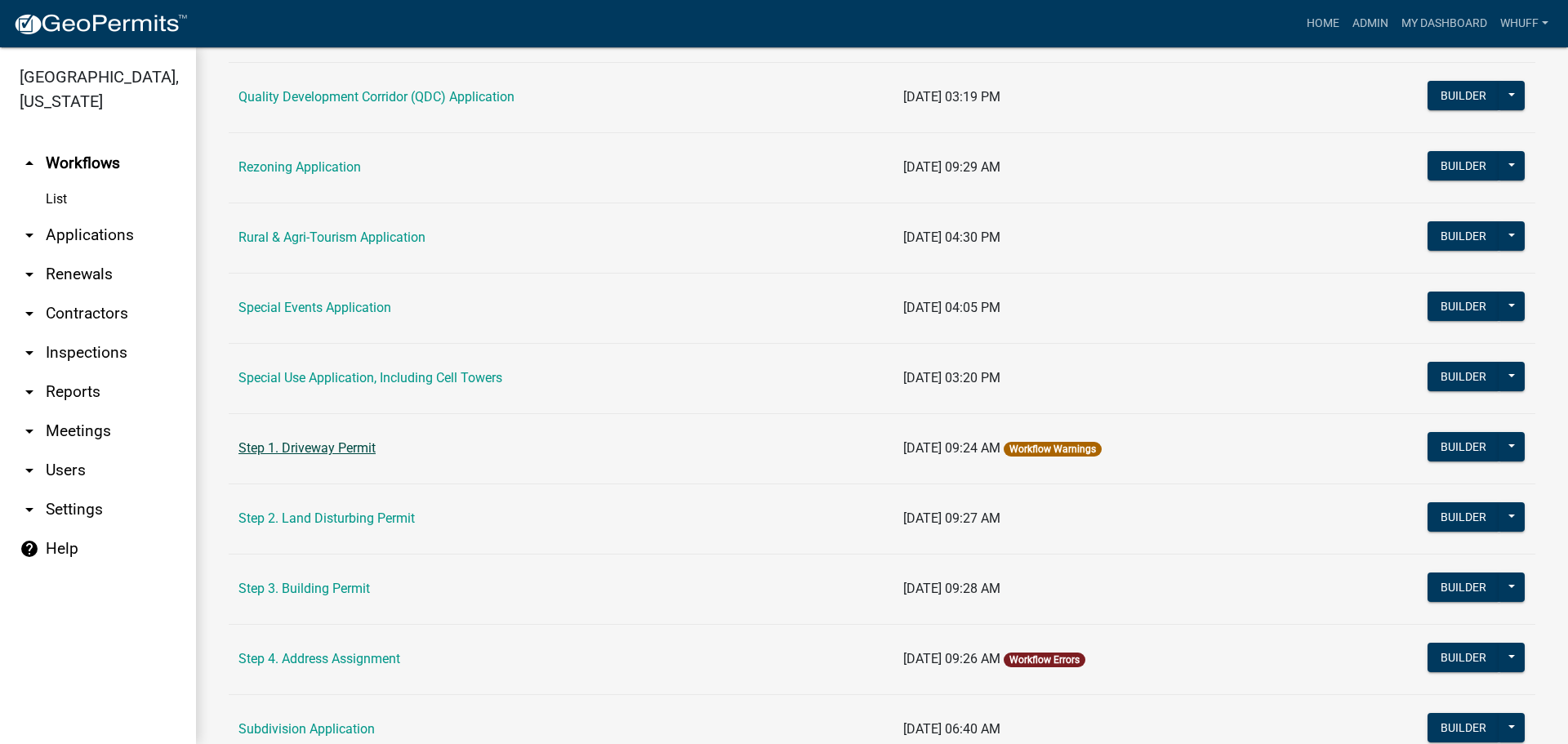
click at [345, 441] on link "Step 1. Driveway Permit" at bounding box center [307, 448] width 137 height 16
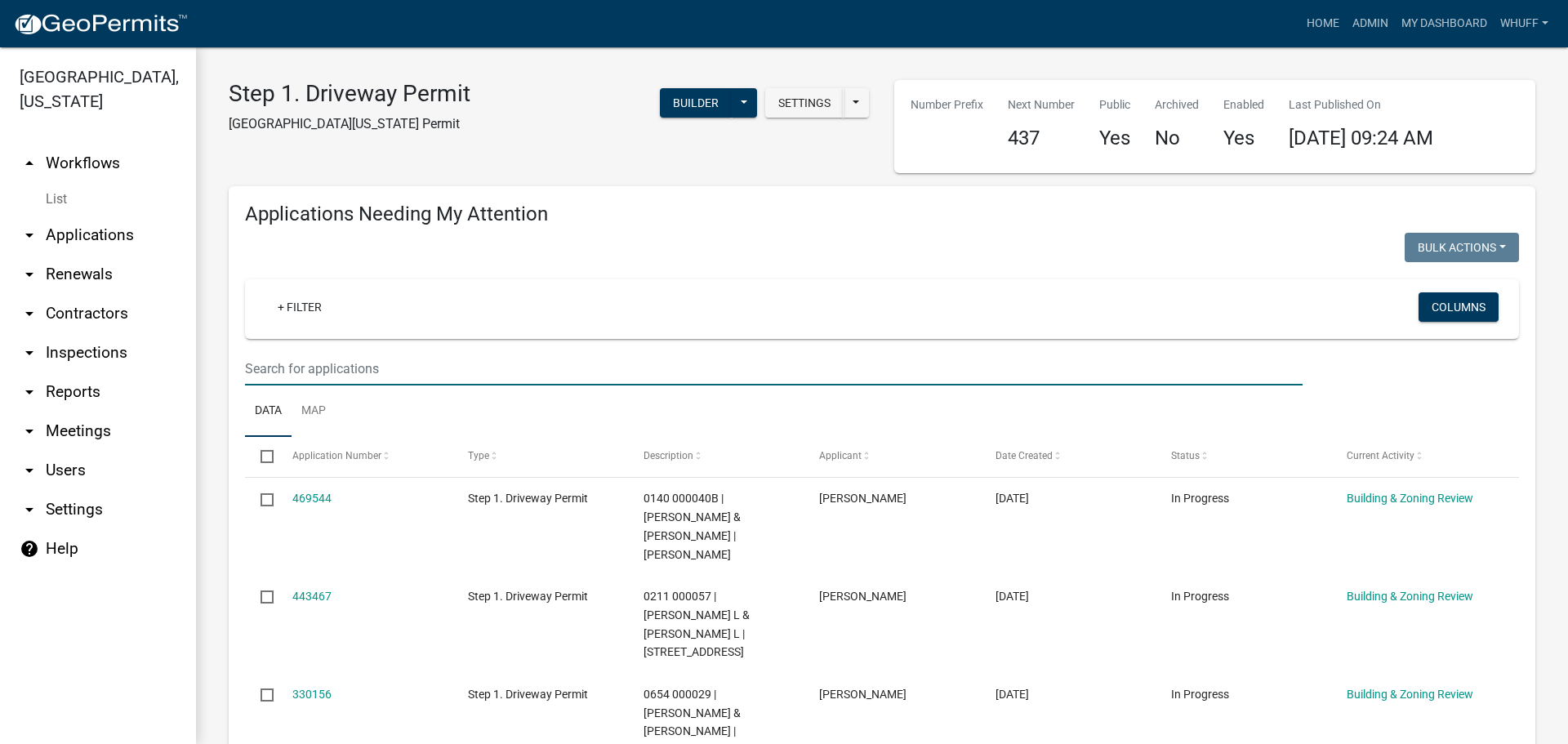
click at [381, 368] on input "text" at bounding box center [773, 368] width 1057 height 33
paste input "0250 000014C"
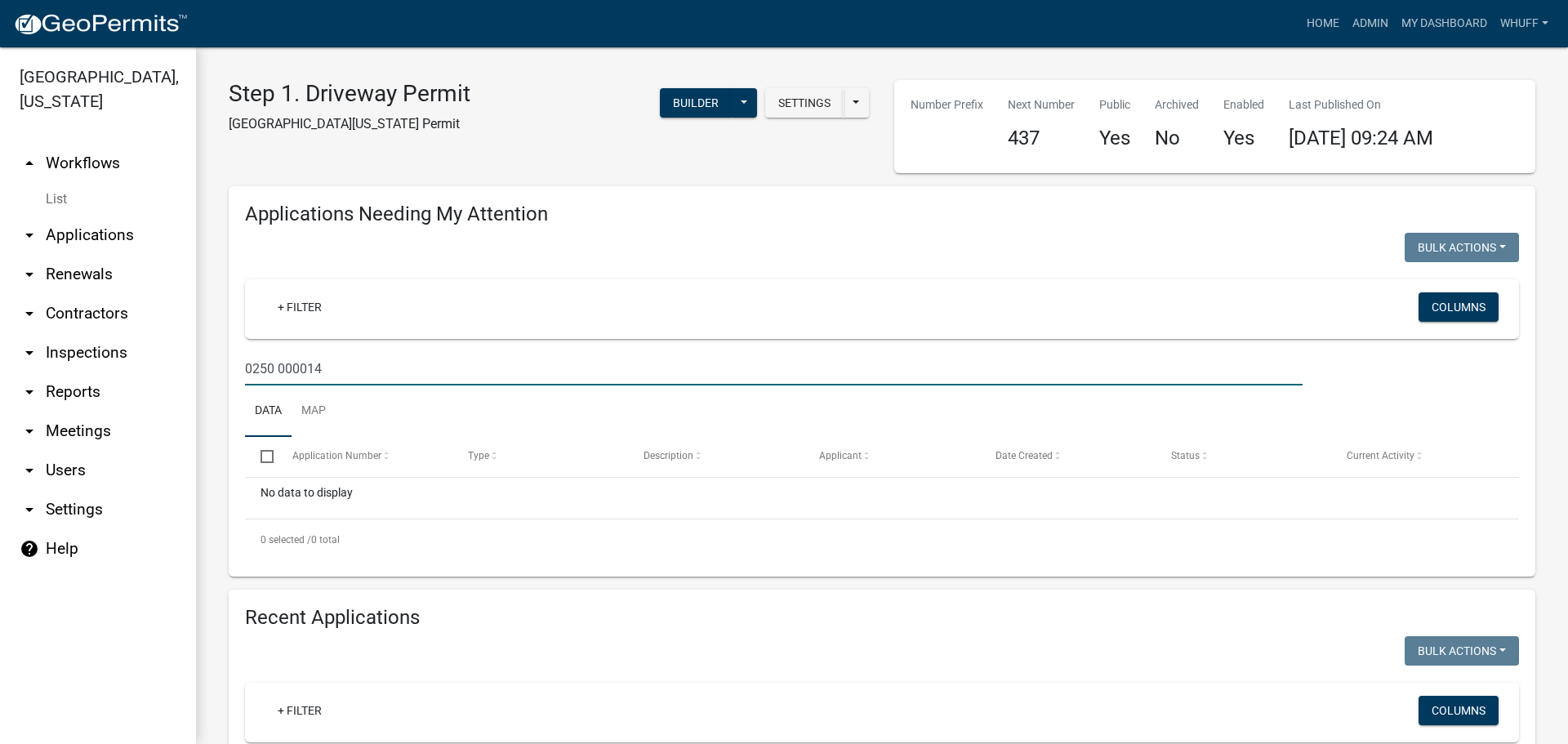
type input "0250 000014"
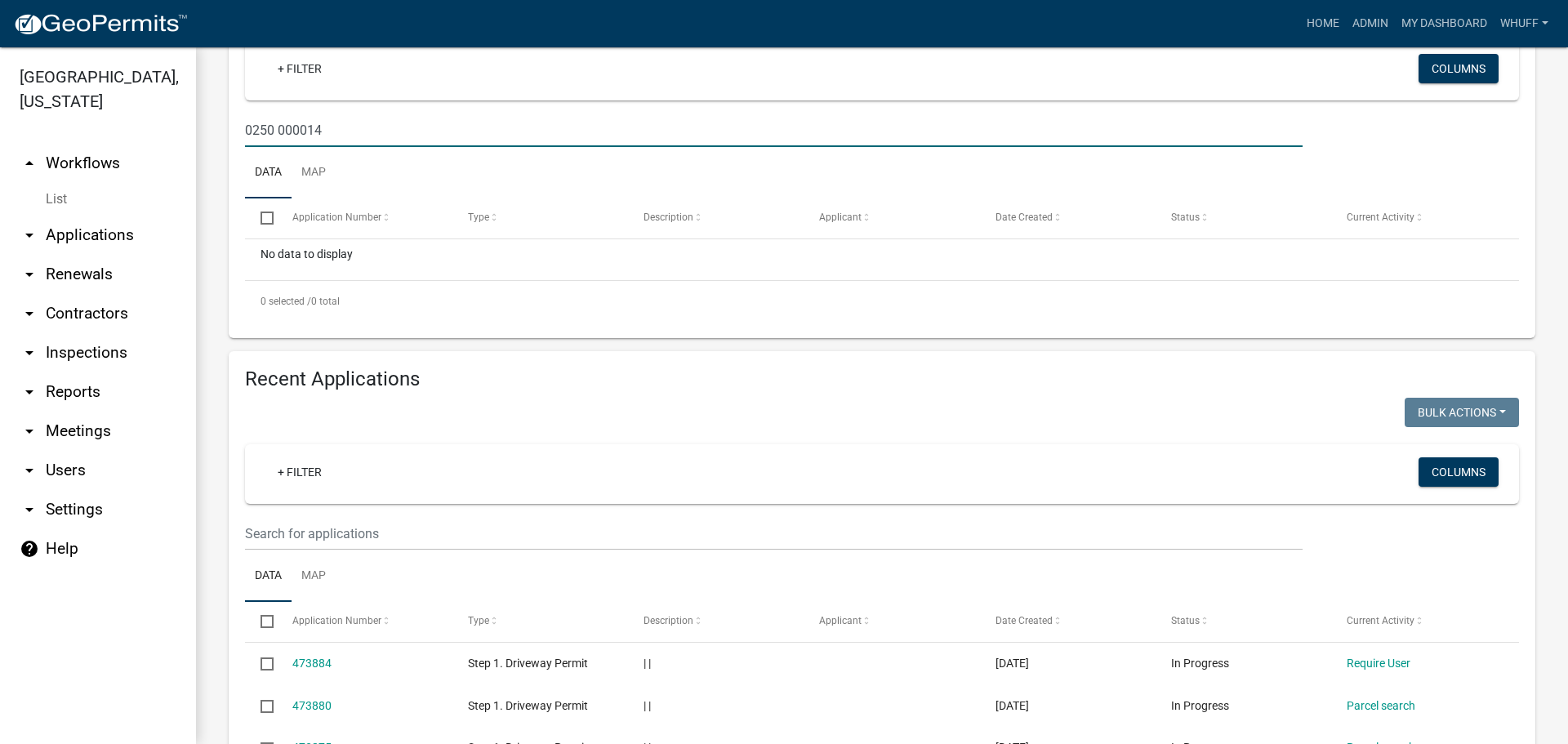
scroll to position [327, 0]
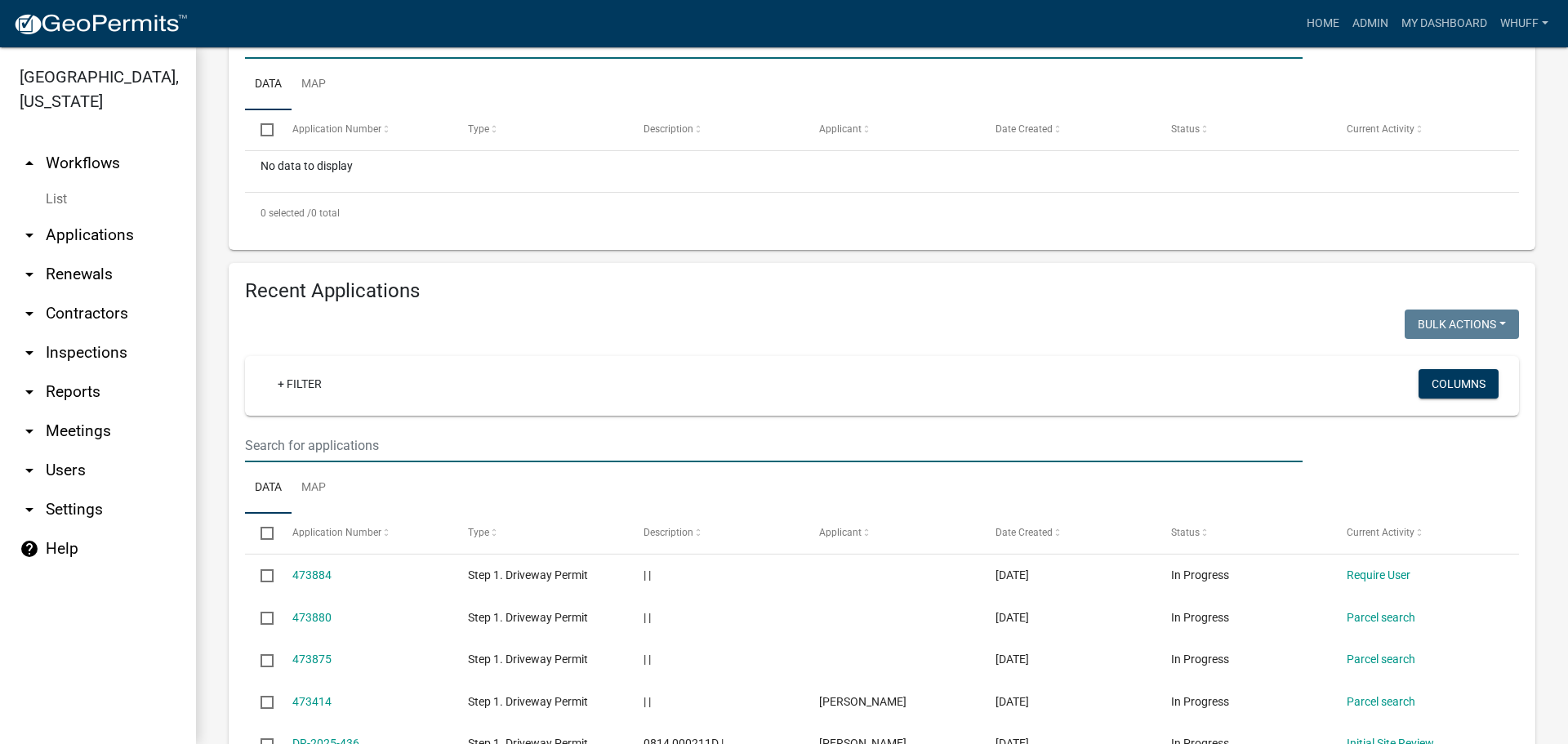
click at [361, 442] on input "text" at bounding box center [773, 446] width 1057 height 33
paste input "0250 000014C"
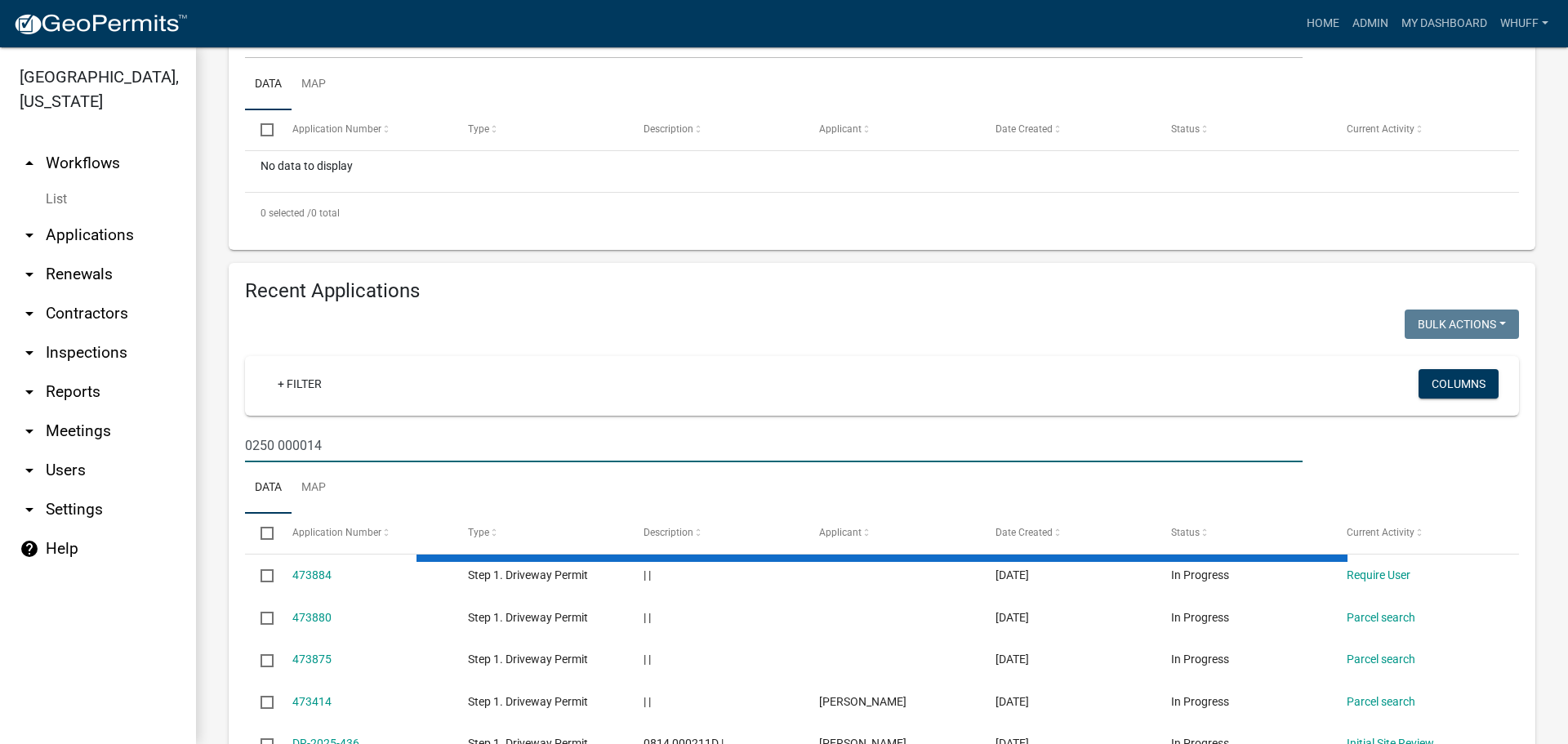
type input "0250 000014"
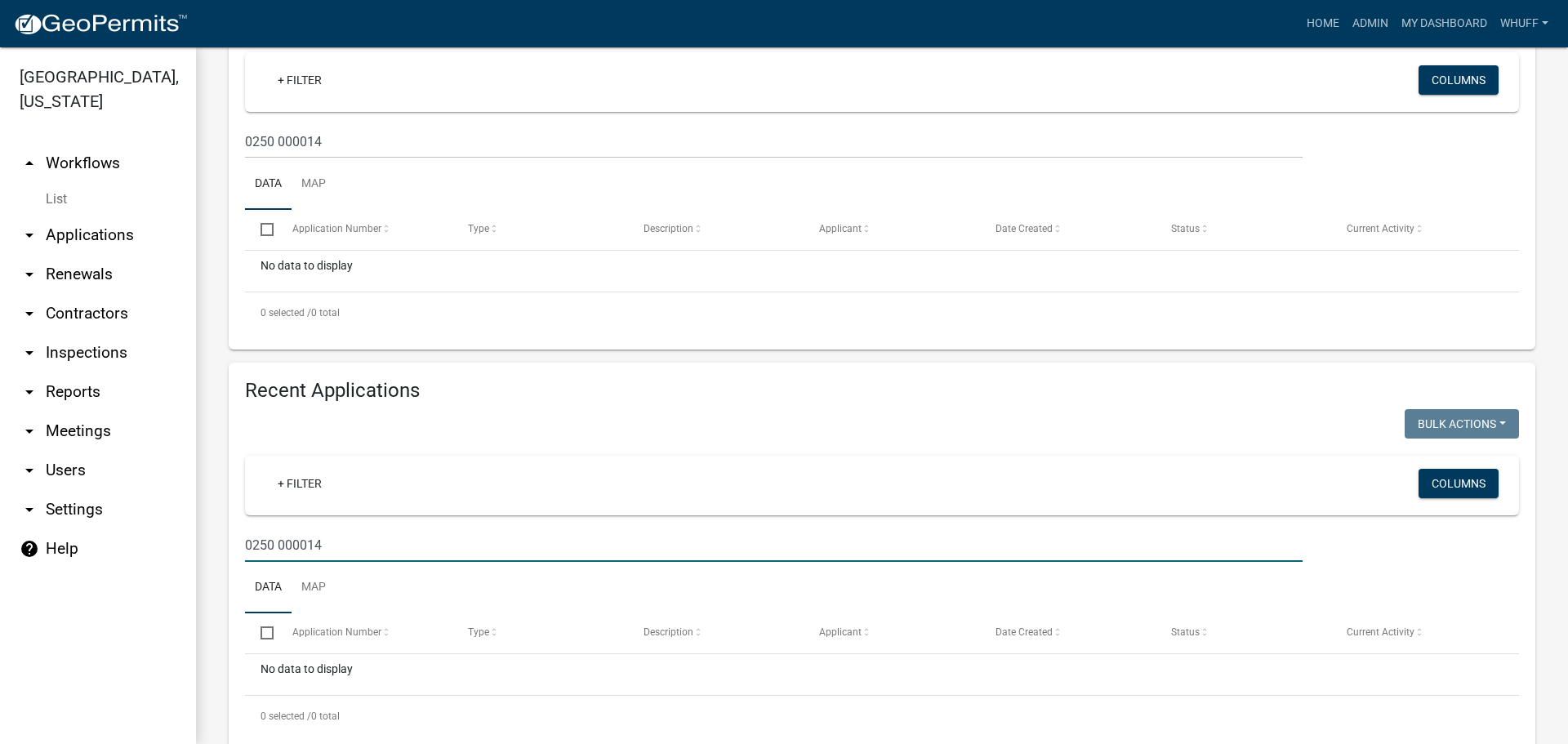
scroll to position [268, 0]
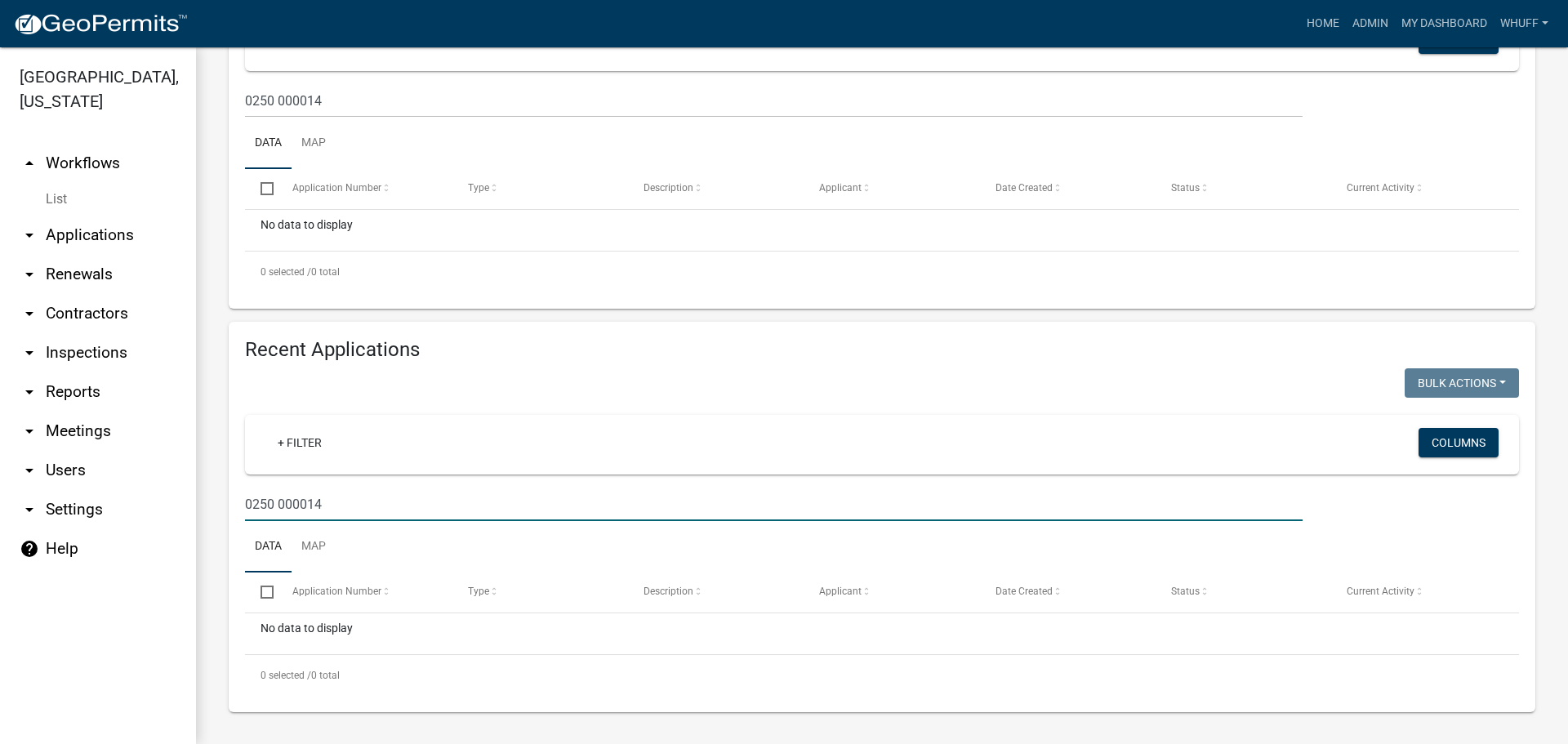
click at [87, 144] on link "arrow_drop_up Workflows" at bounding box center [98, 163] width 196 height 40
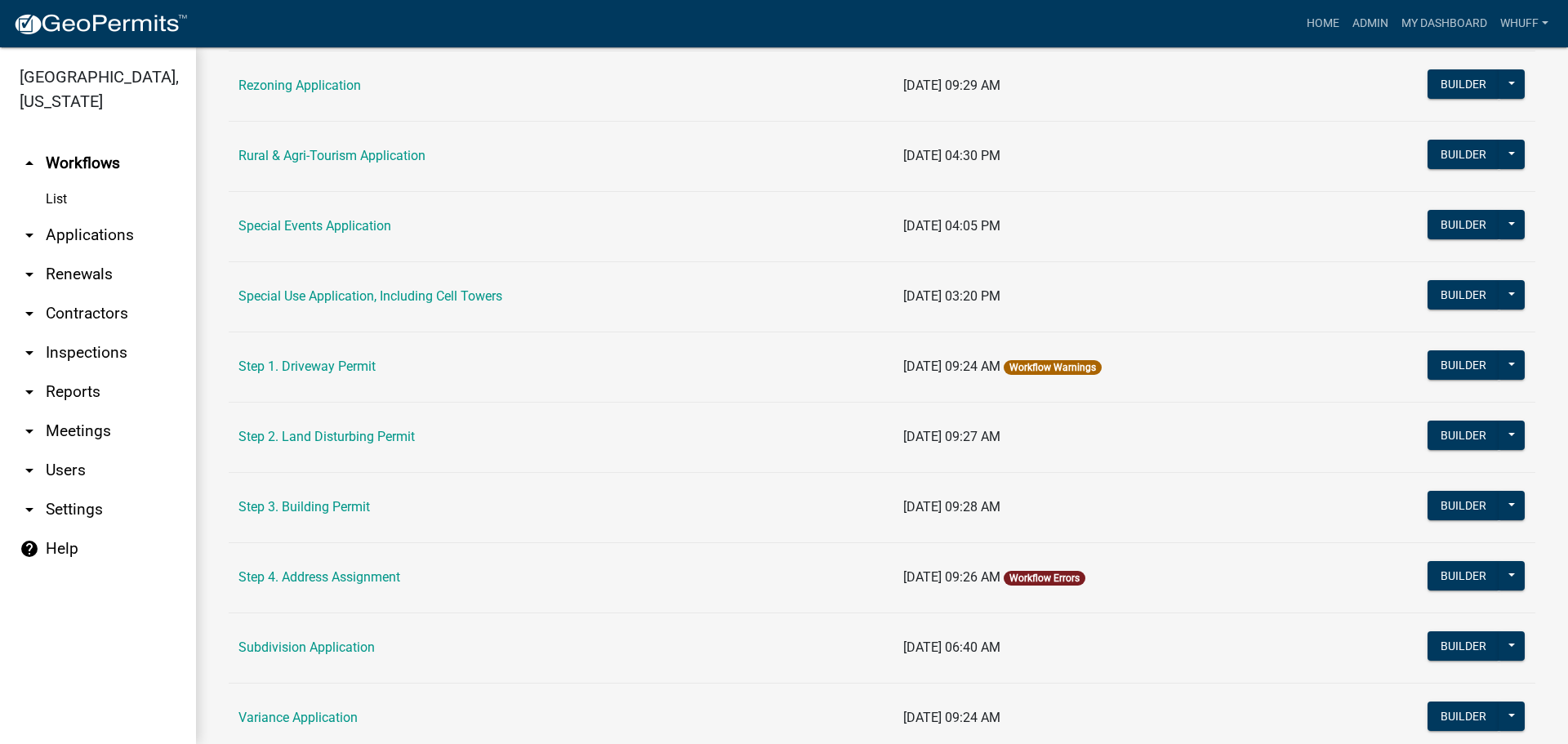
scroll to position [735, 0]
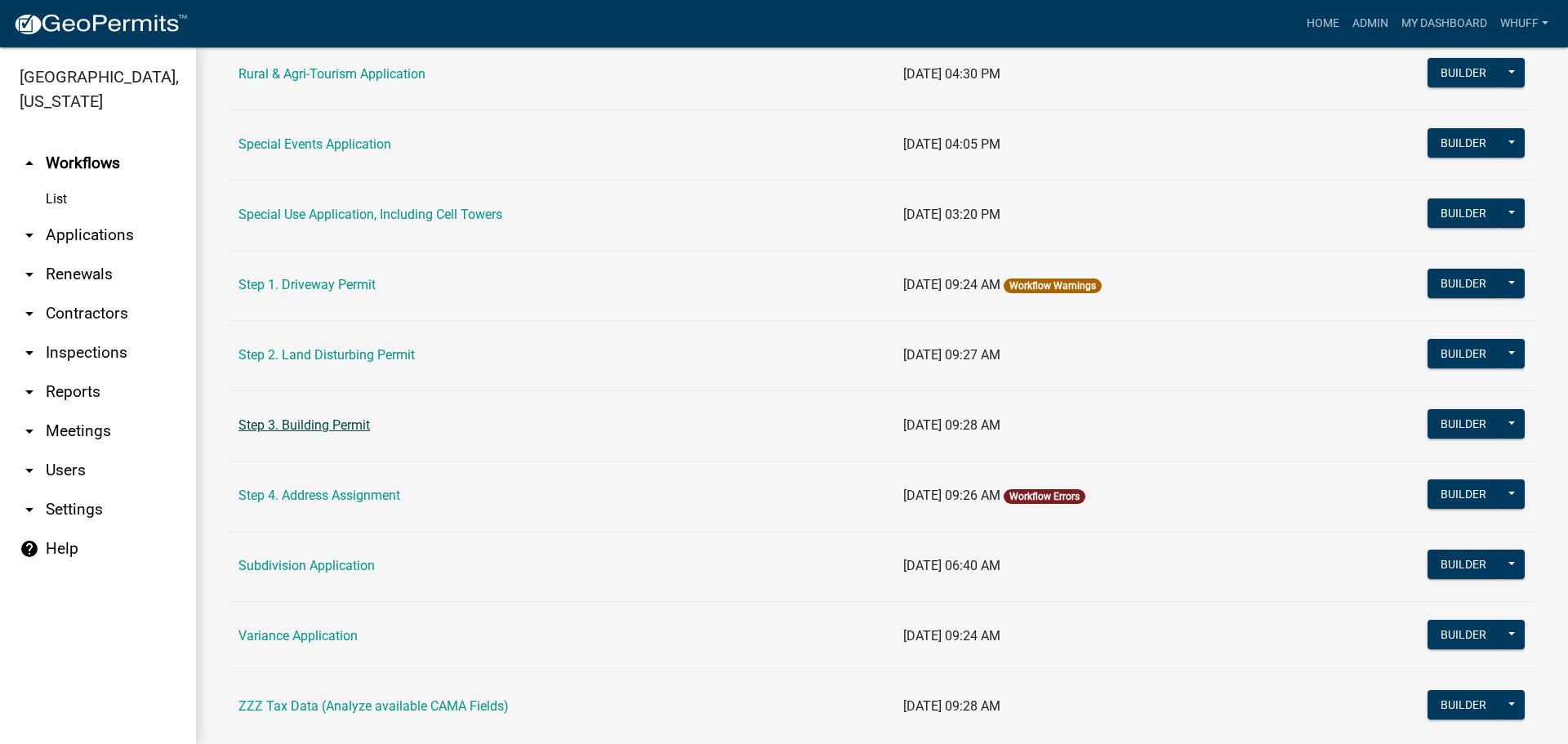
click at [341, 420] on link "Step 3. Building Permit" at bounding box center [304, 424] width 132 height 16
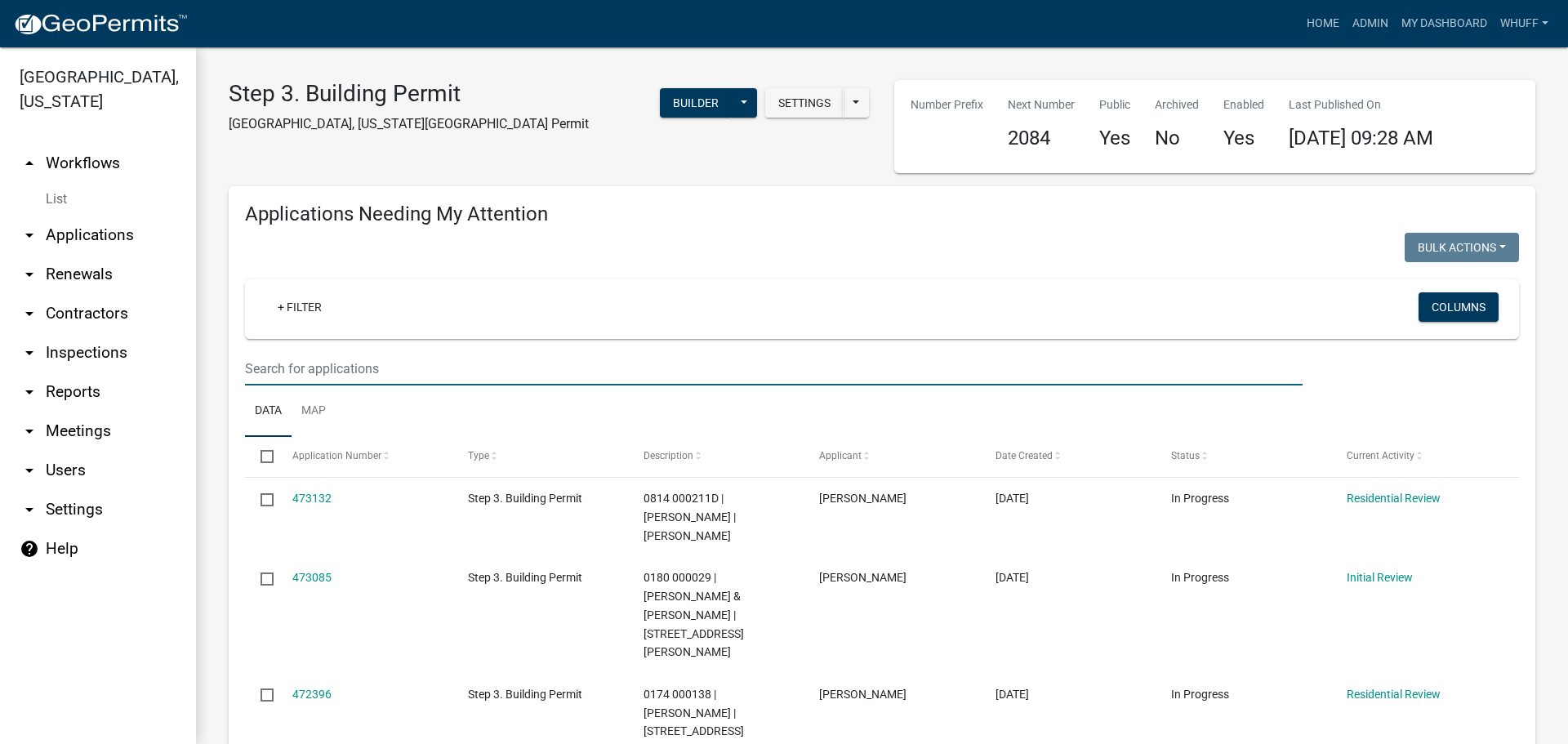
click at [387, 374] on input "text" at bounding box center [773, 368] width 1057 height 33
paste input "0250 000014C"
type input "0250 000014"
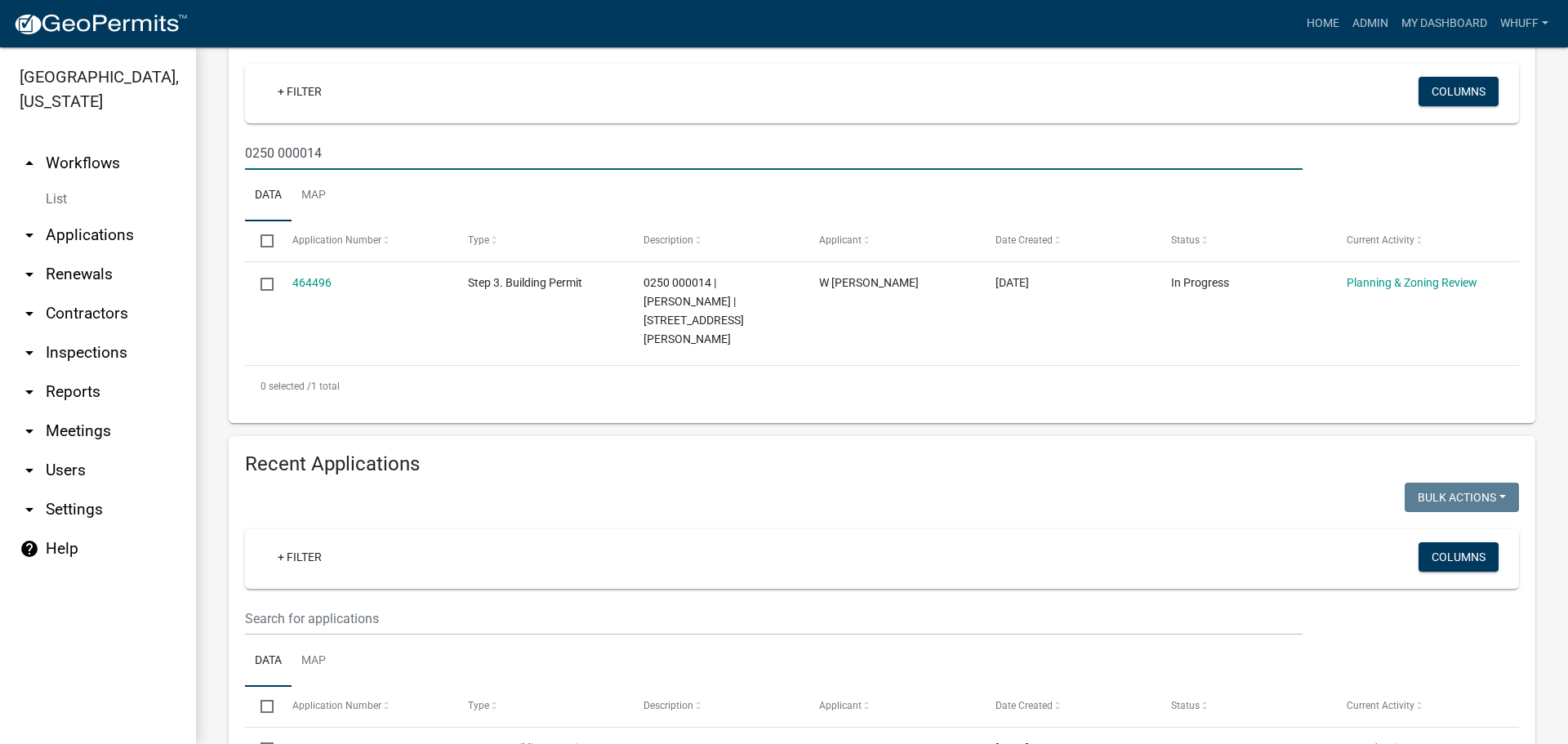
scroll to position [245, 0]
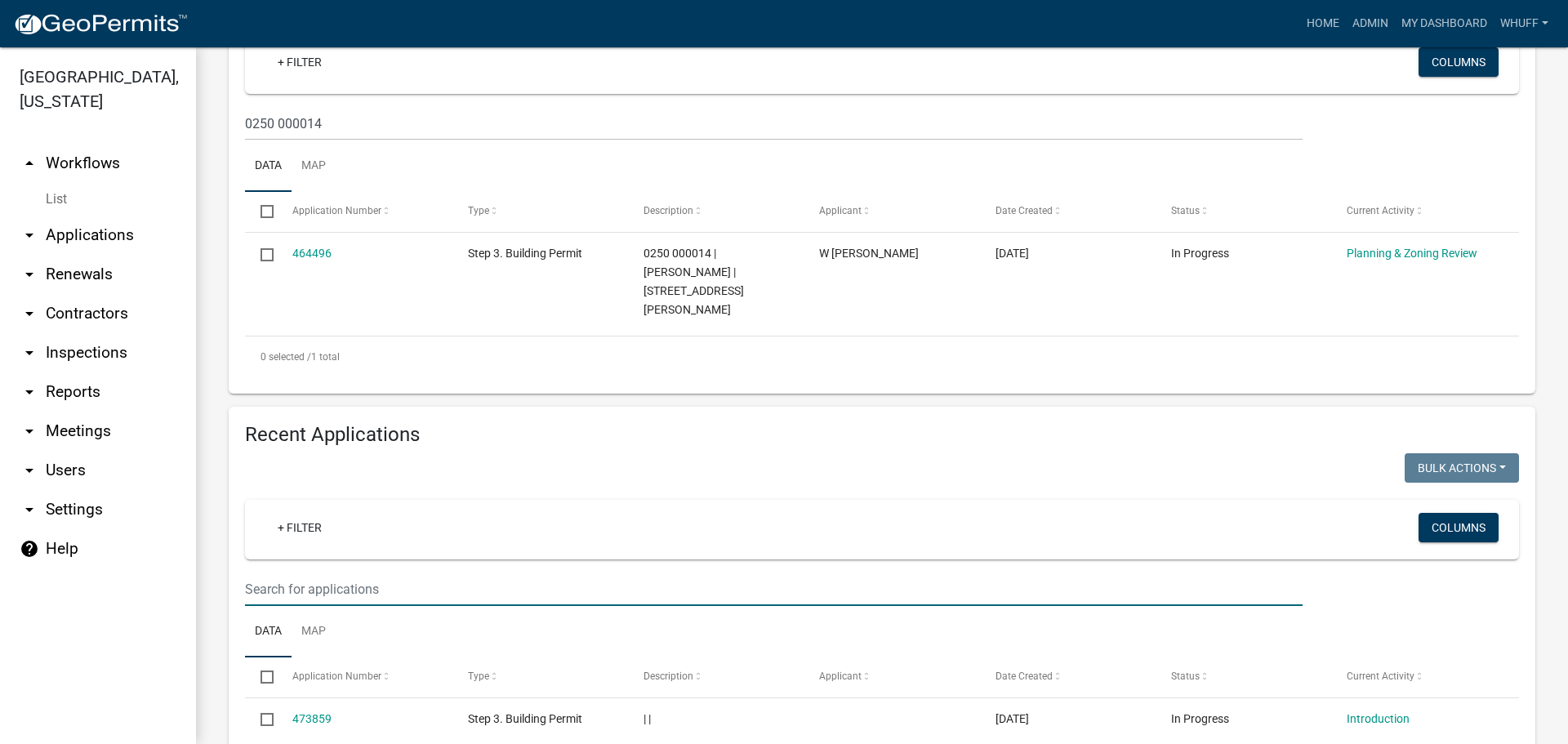
click at [412, 573] on input "text" at bounding box center [773, 589] width 1057 height 33
paste input "0250 000014C"
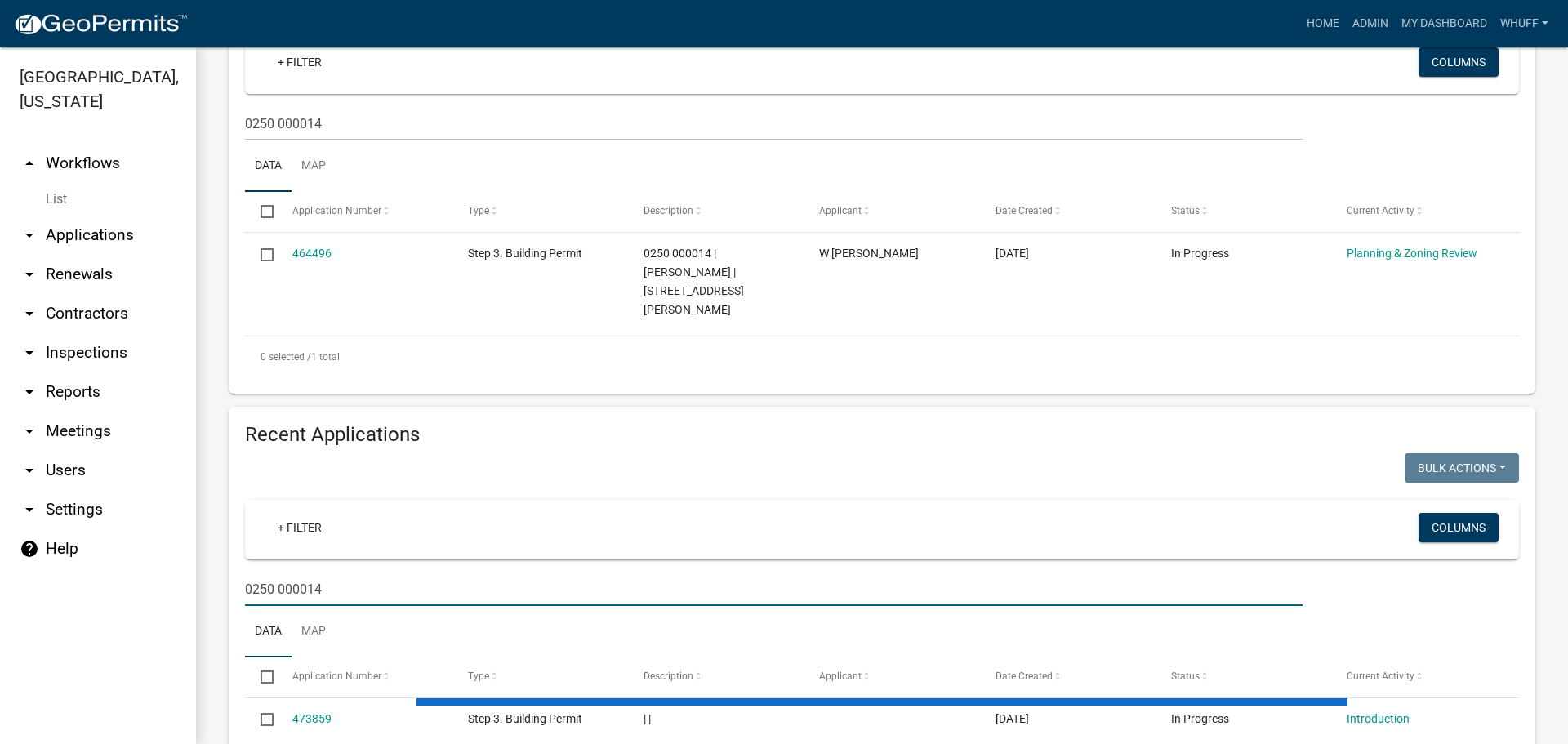
type input "0250 000014"
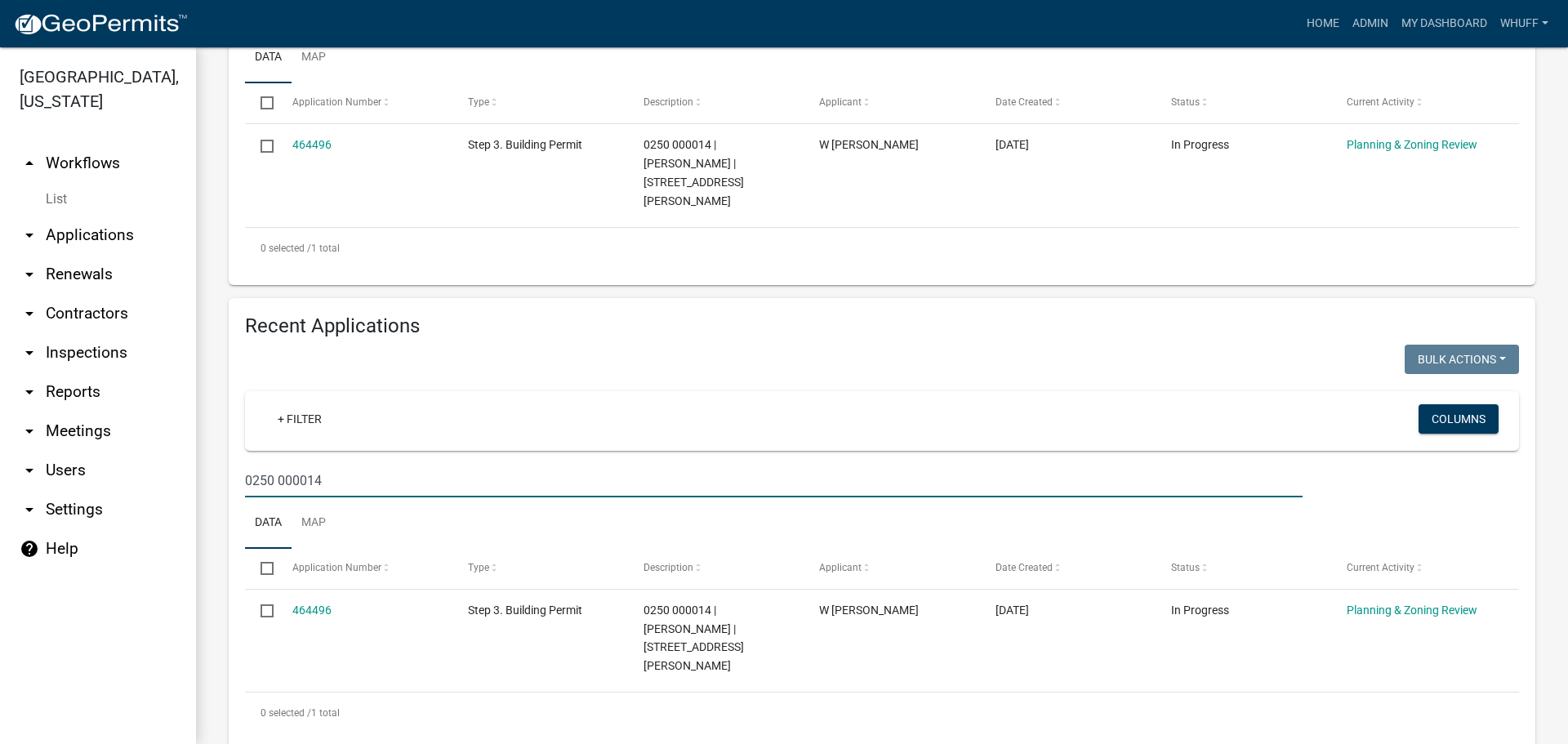
scroll to position [355, 0]
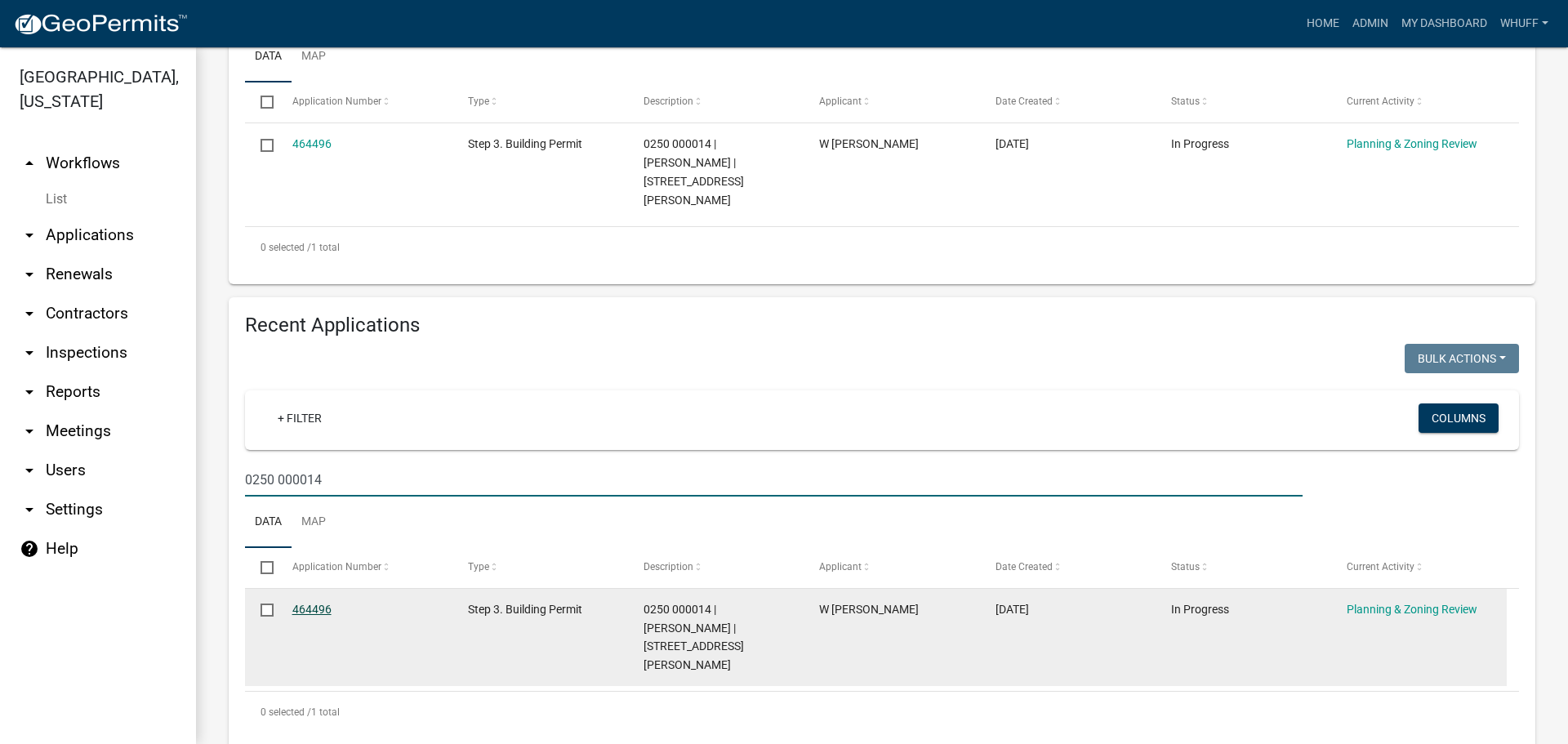
click at [308, 603] on link "464496" at bounding box center [311, 610] width 40 height 13
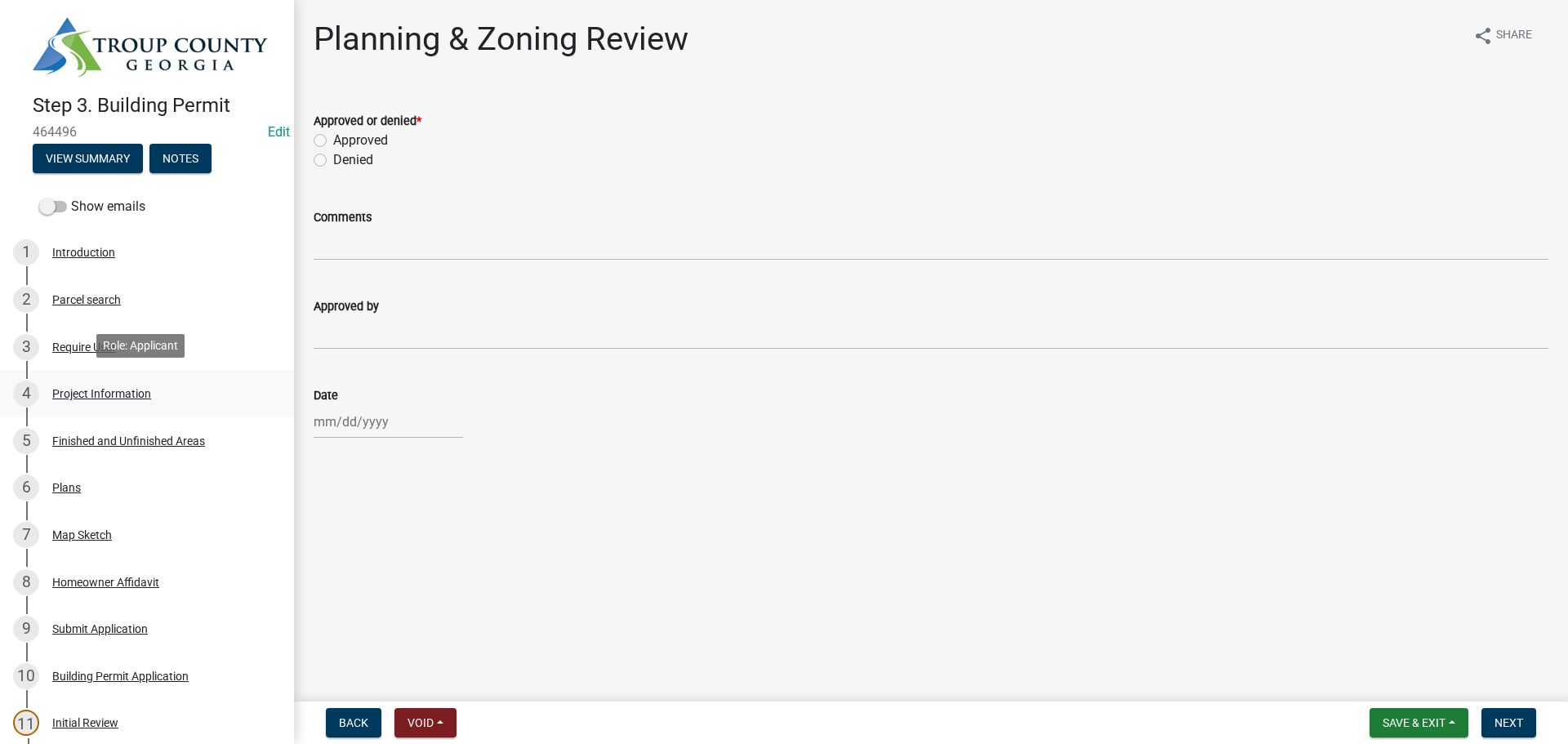
click at [86, 388] on div "Project Information" at bounding box center [101, 393] width 99 height 11
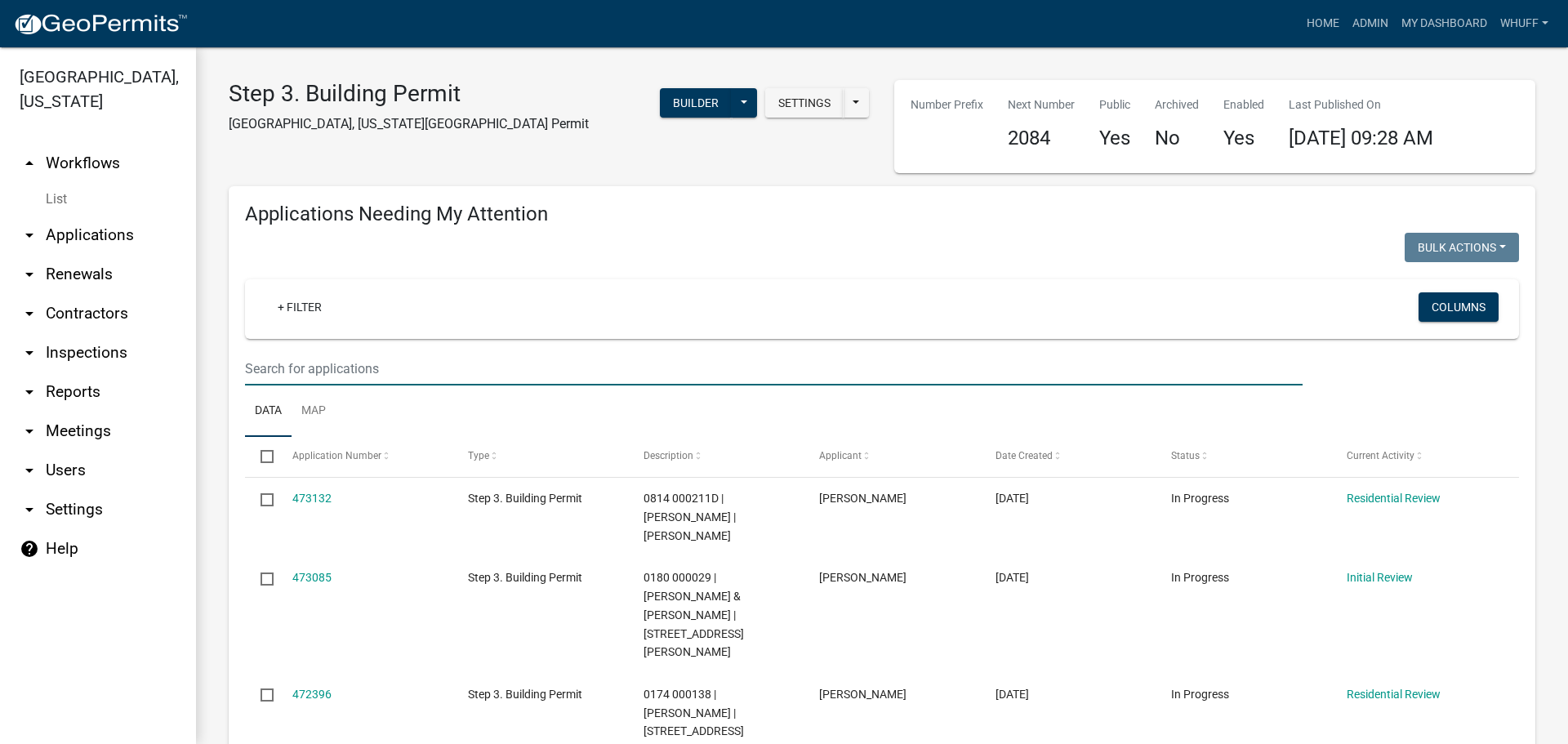
click at [461, 355] on input "text" at bounding box center [773, 368] width 1057 height 33
paste input "0250 000014C"
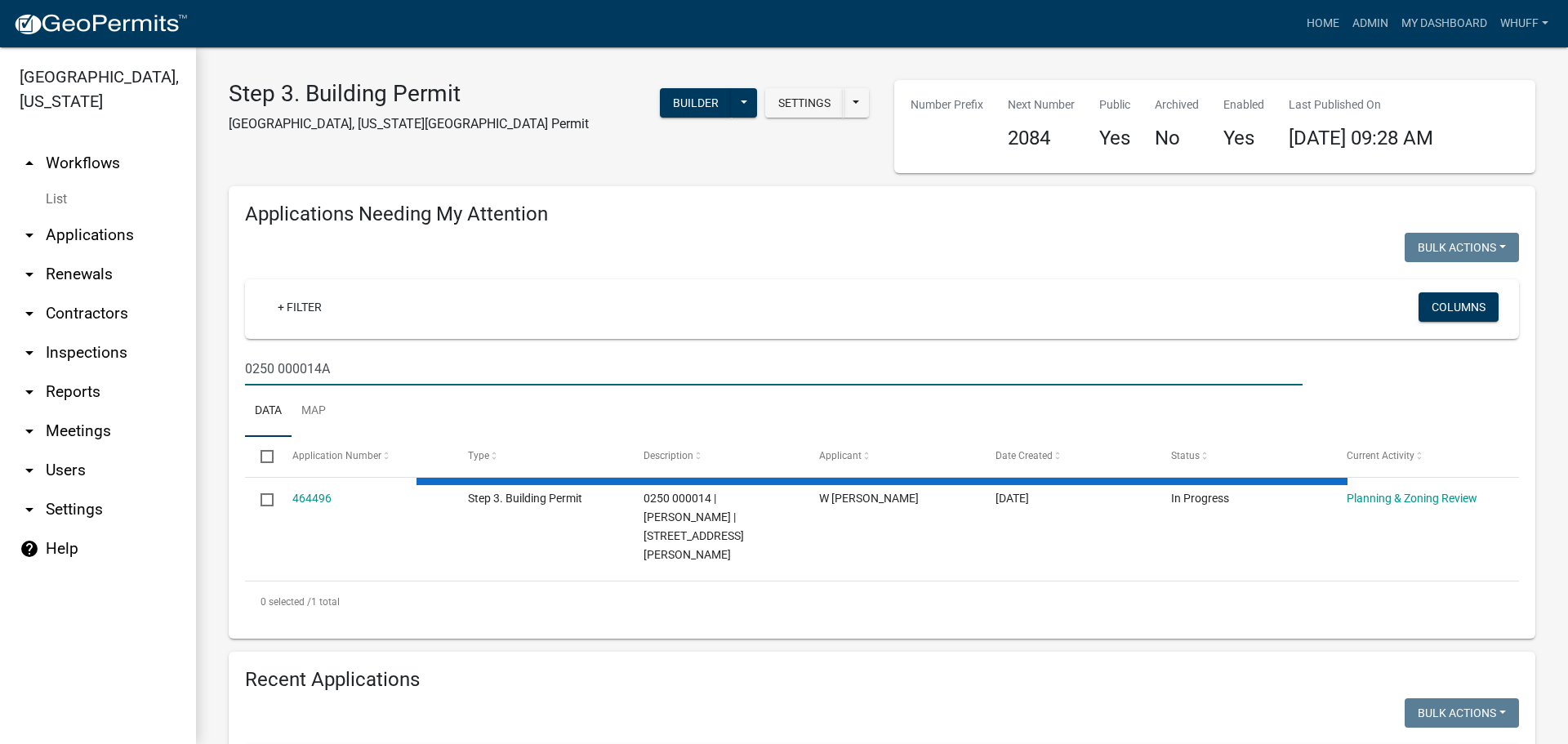
type input "0250 000014A"
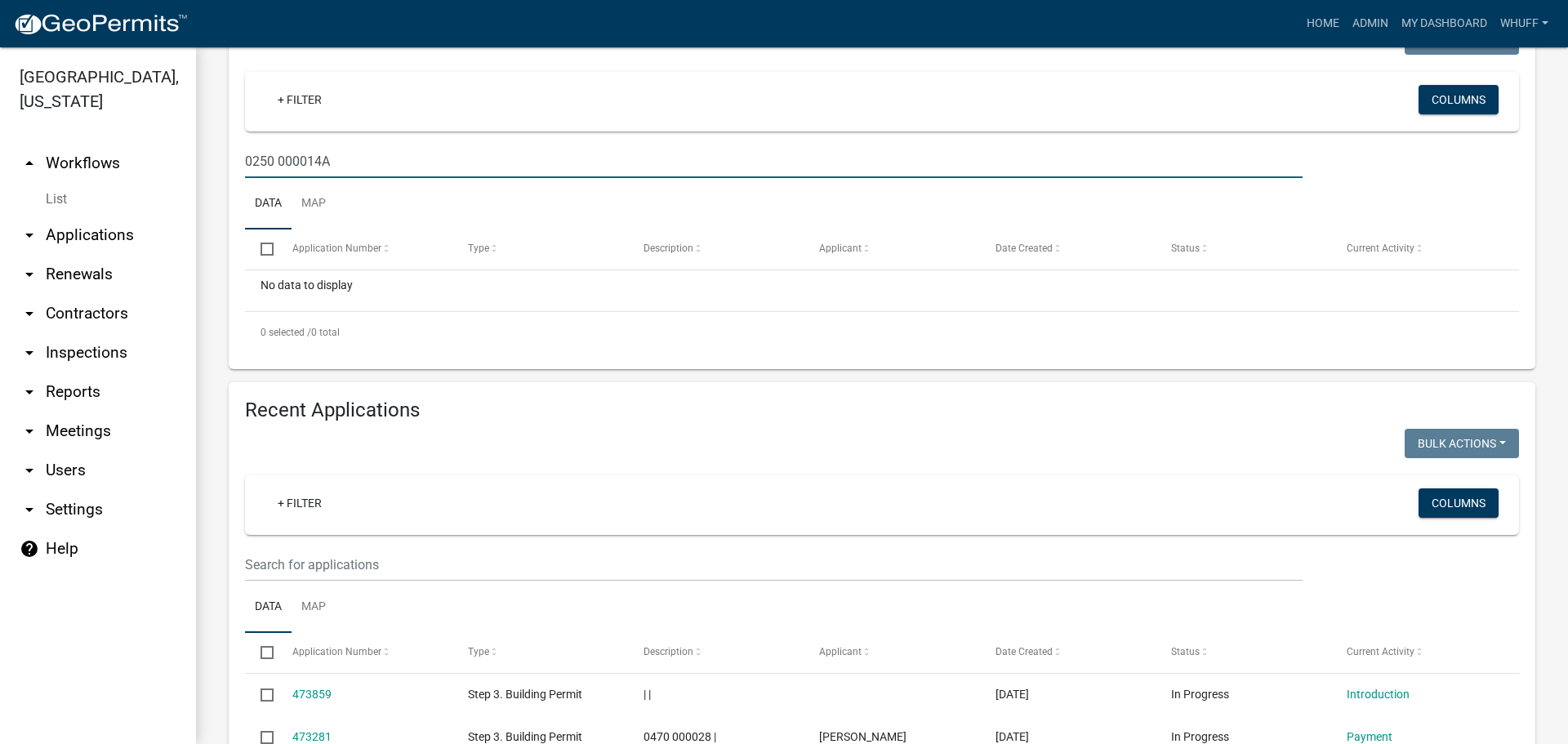
scroll to position [245, 0]
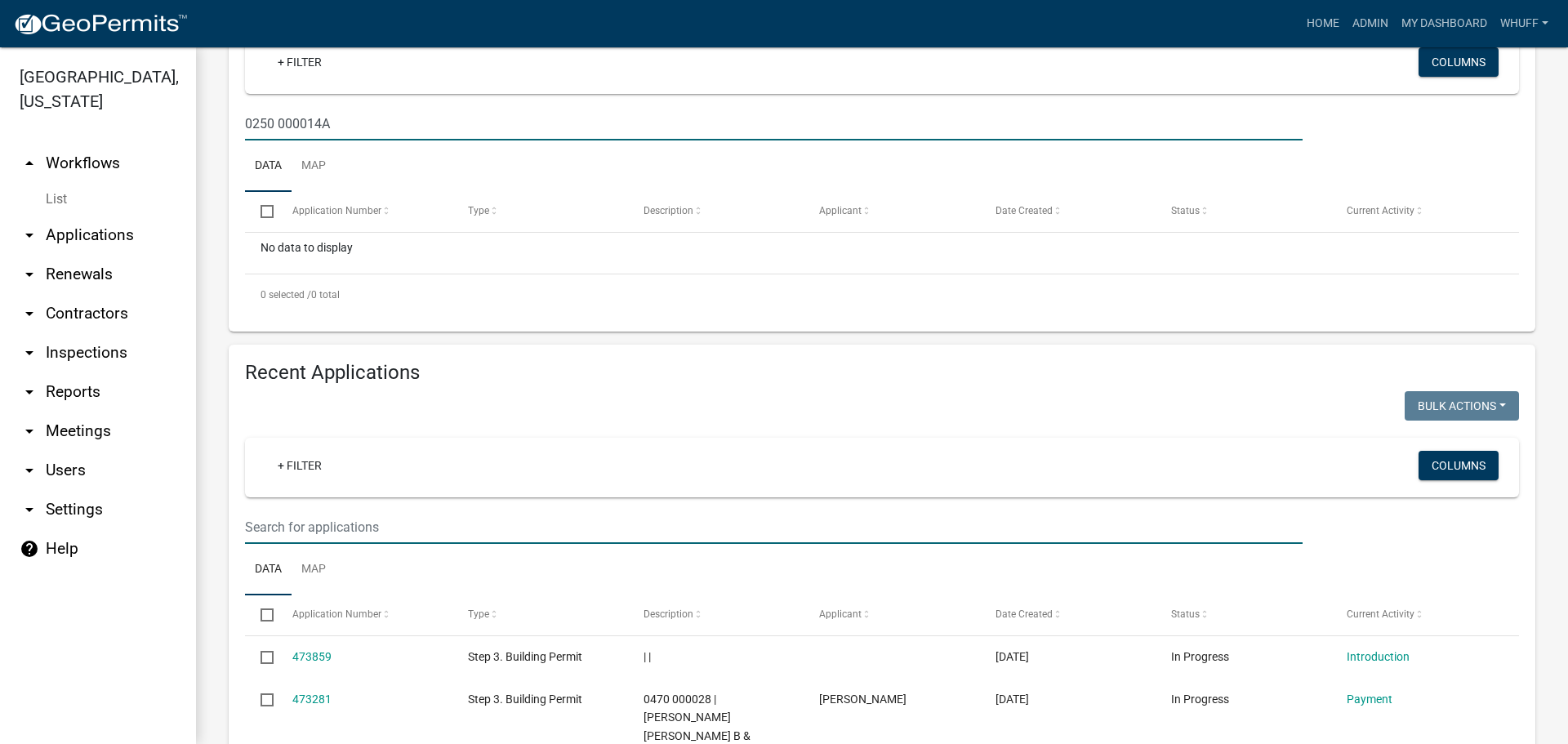
click at [423, 524] on input "text" at bounding box center [773, 527] width 1057 height 33
paste input "0250 000014C"
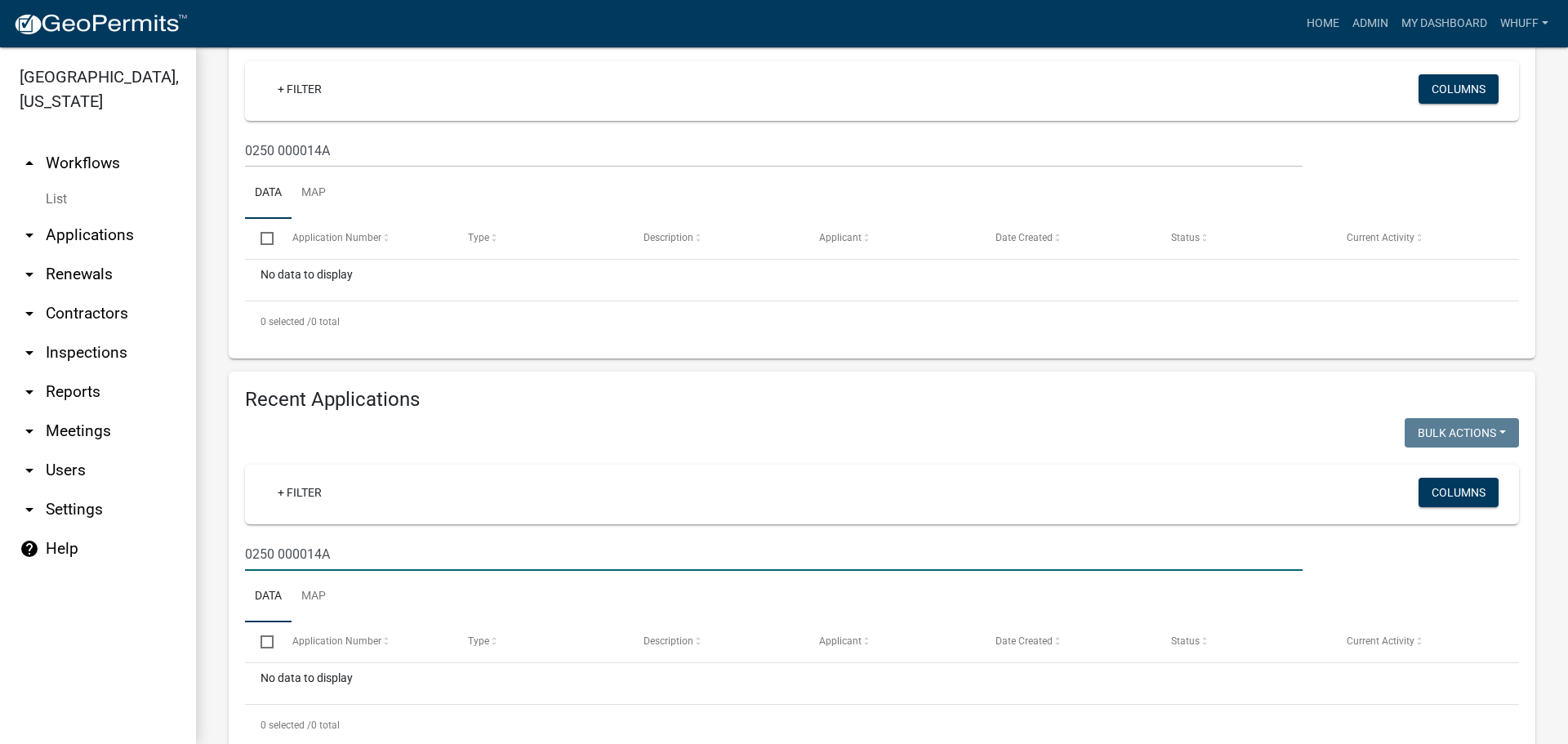
scroll to position [268, 0]
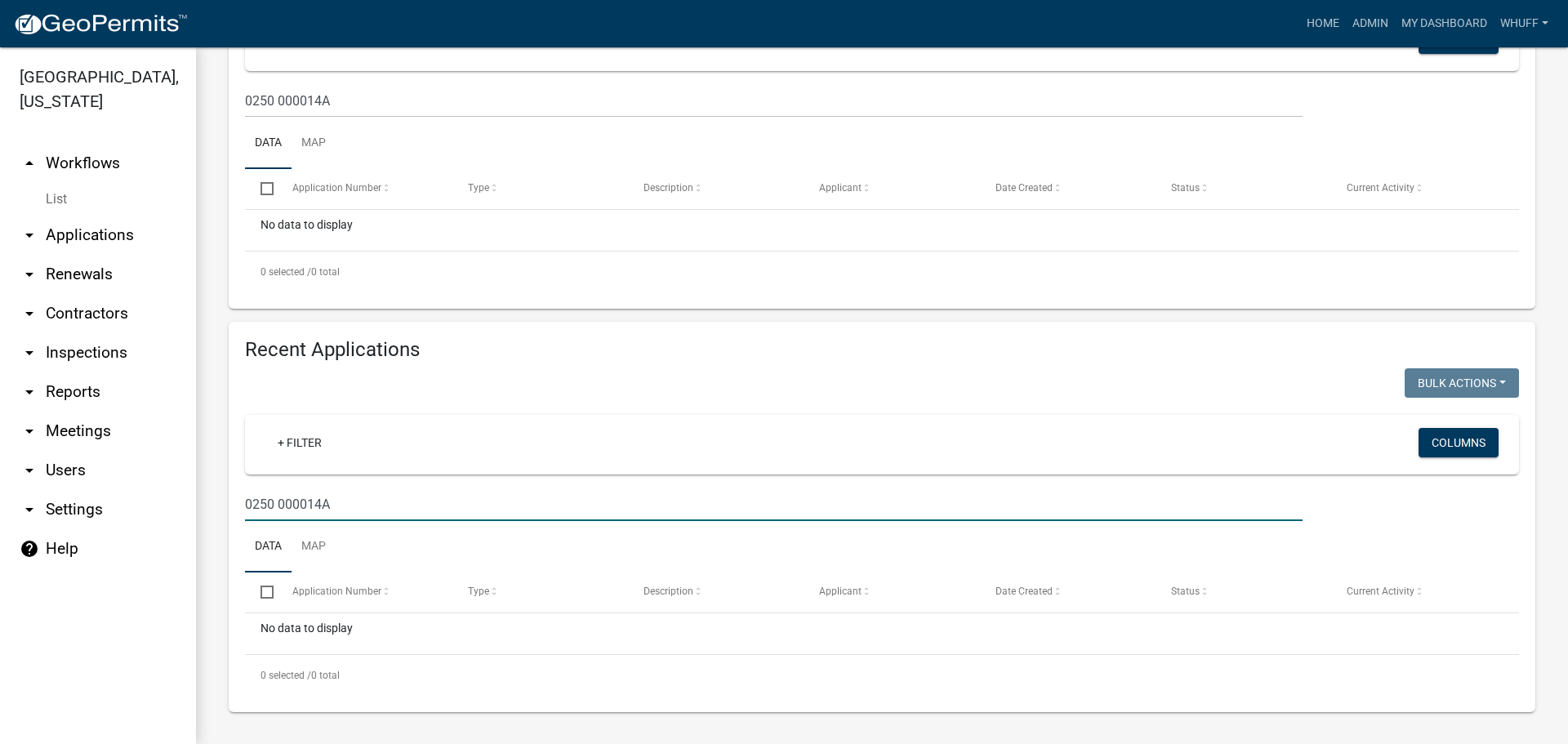
type input "0250 000014A"
click at [91, 215] on link "arrow_drop_down Applications" at bounding box center [98, 235] width 196 height 40
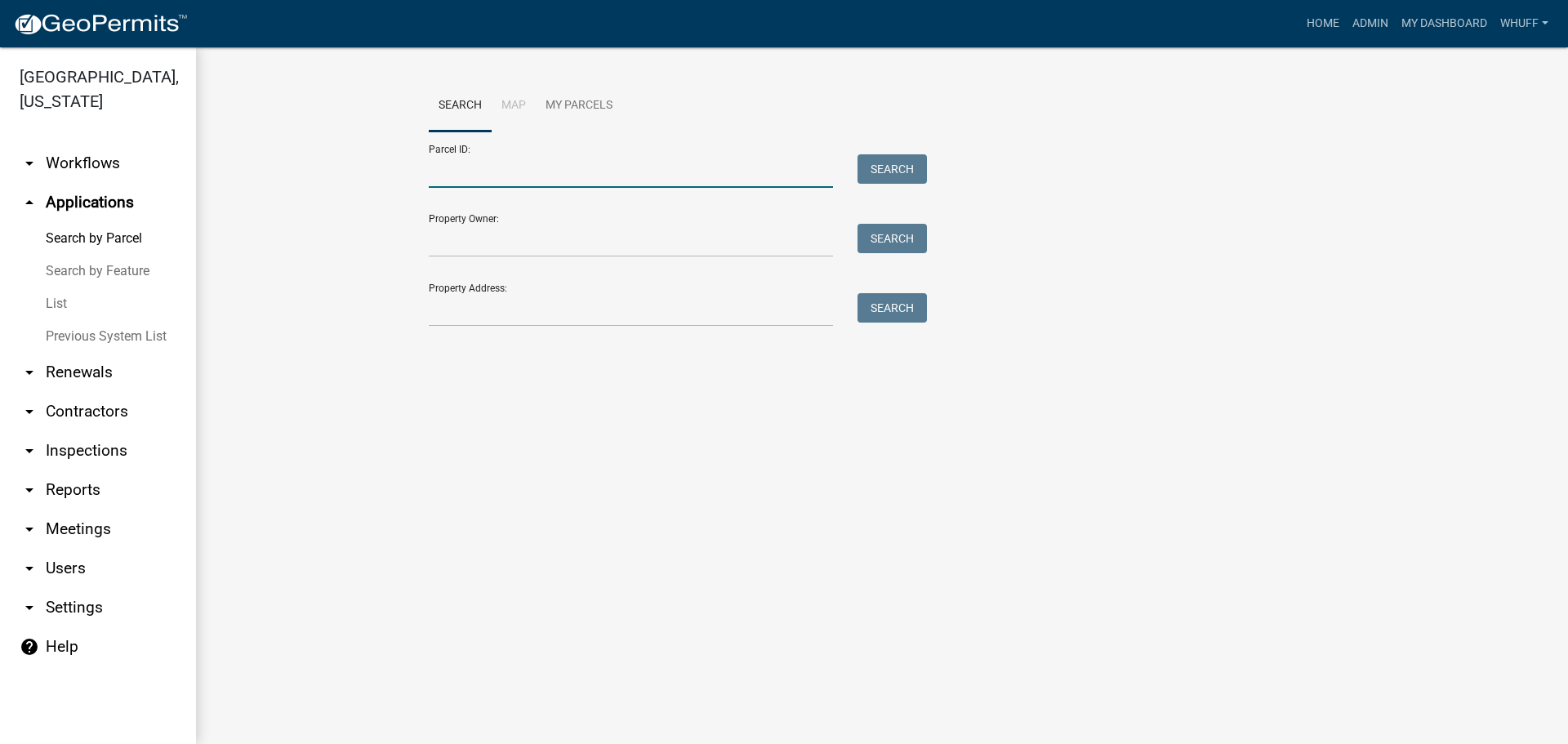
click at [493, 175] on input "Parcel ID:" at bounding box center [631, 171] width 404 height 33
paste input "0250 000014C"
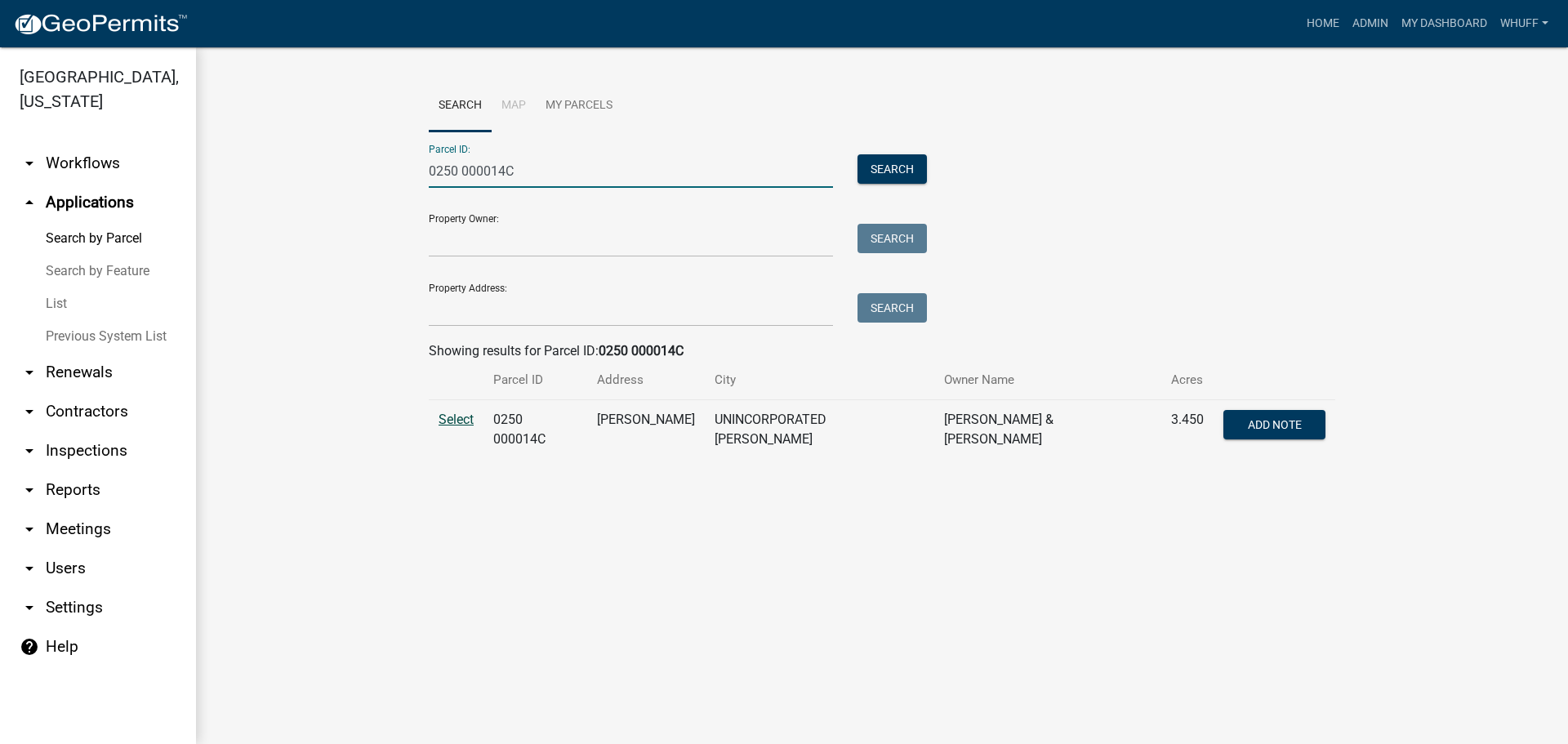
type input "0250 000014C"
click at [454, 422] on span "Select" at bounding box center [456, 419] width 35 height 16
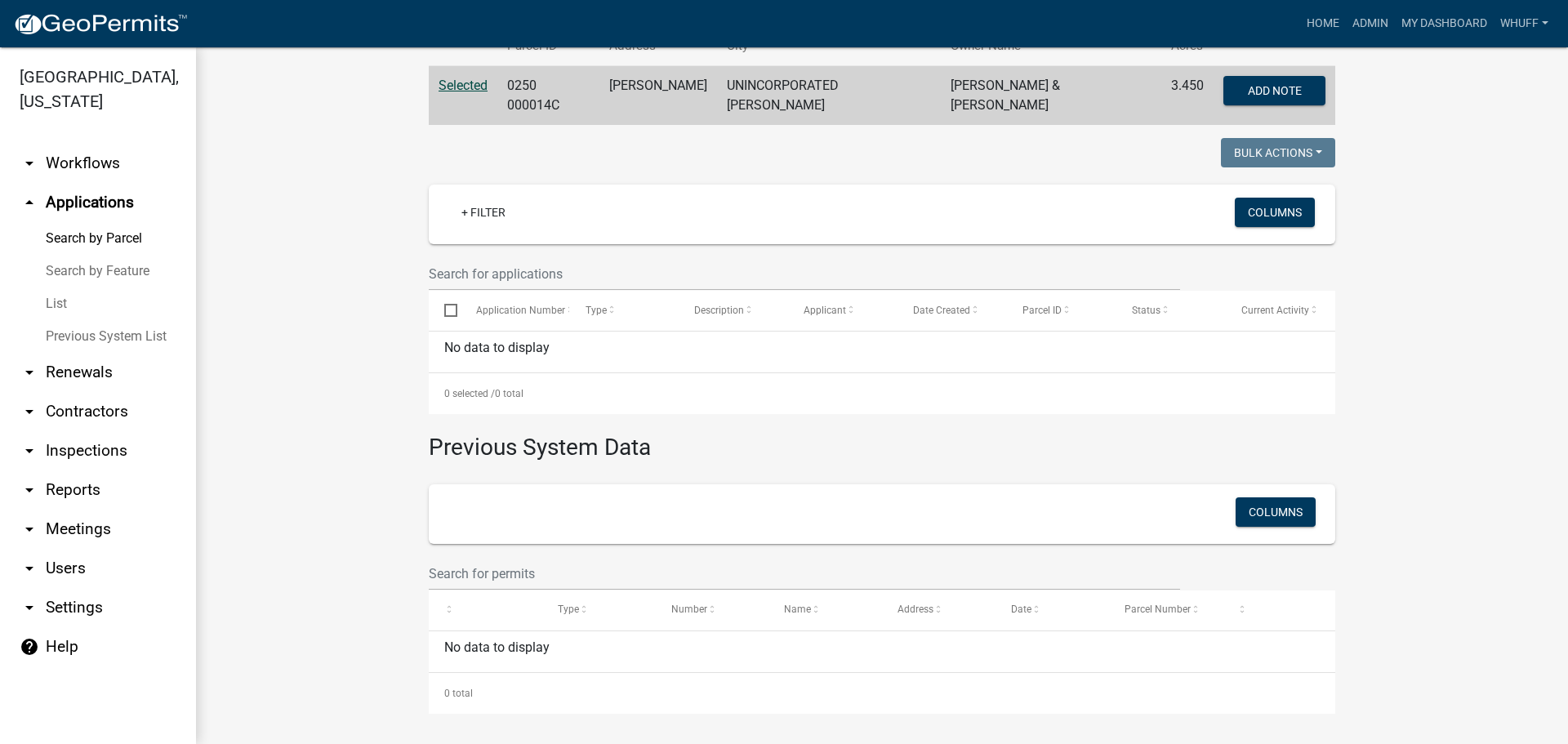
scroll to position [336, 0]
